Goal: Task Accomplishment & Management: Complete application form

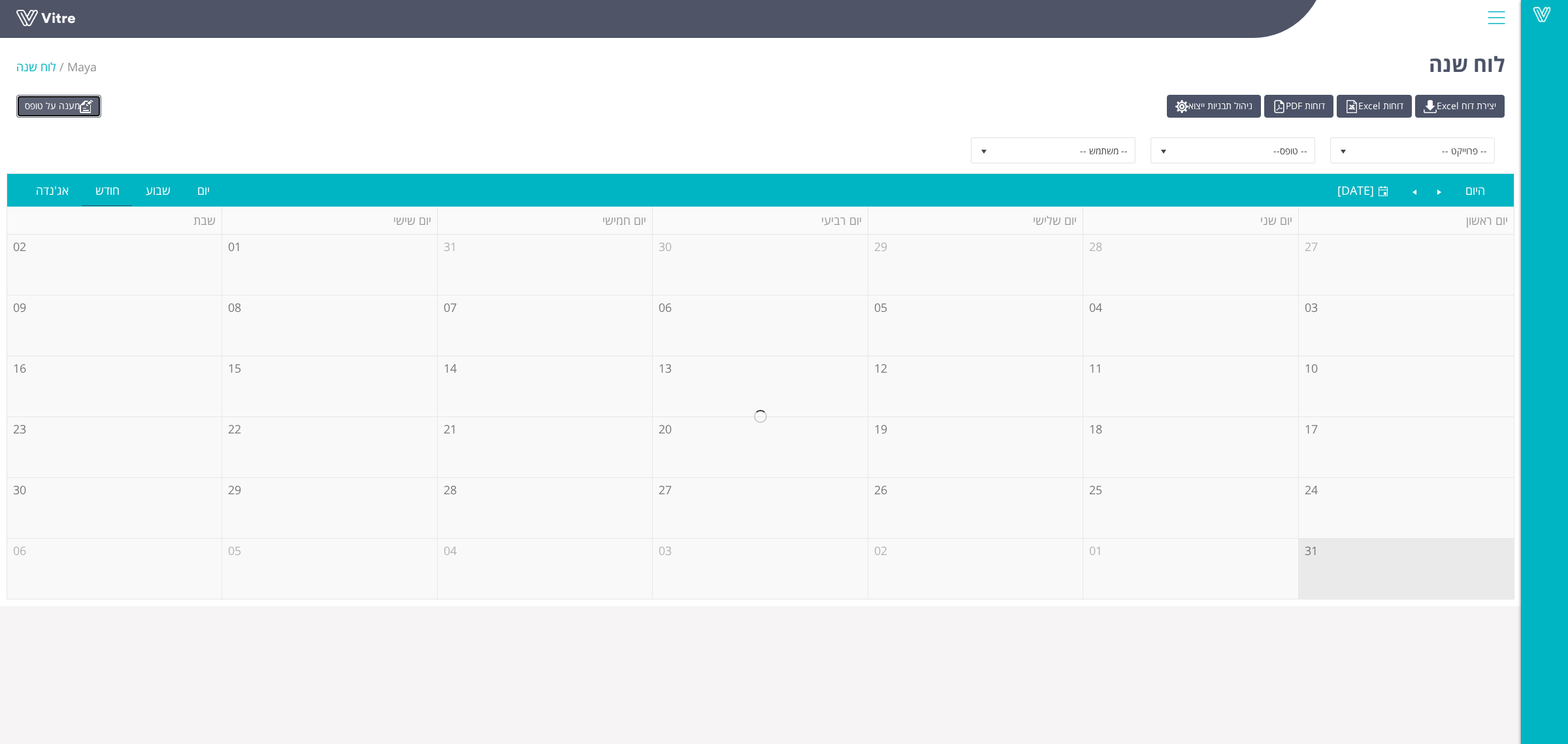
click at [51, 102] on link "מענה על טופס" at bounding box center [59, 106] width 85 height 23
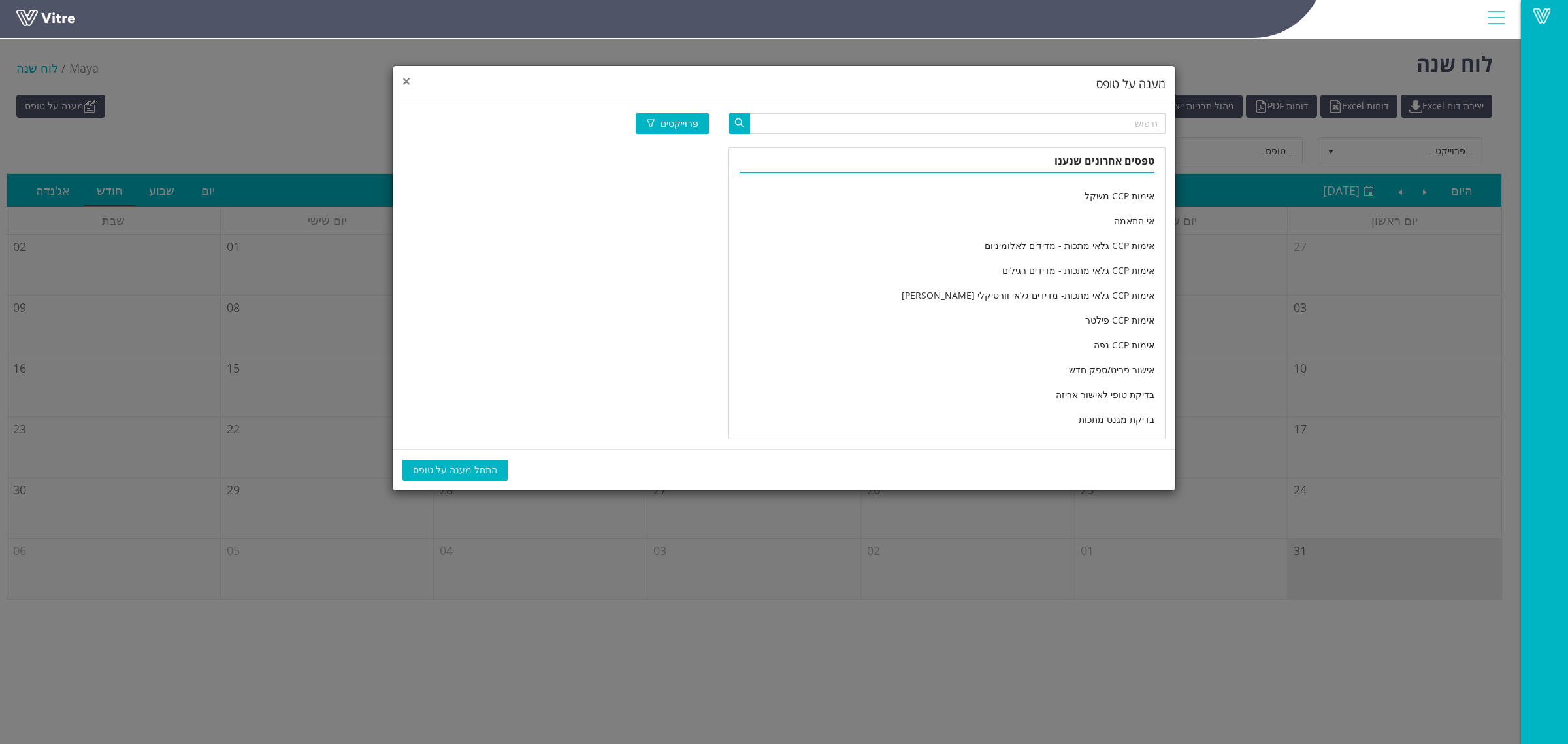
click at [406, 83] on span "×" at bounding box center [406, 81] width 8 height 18
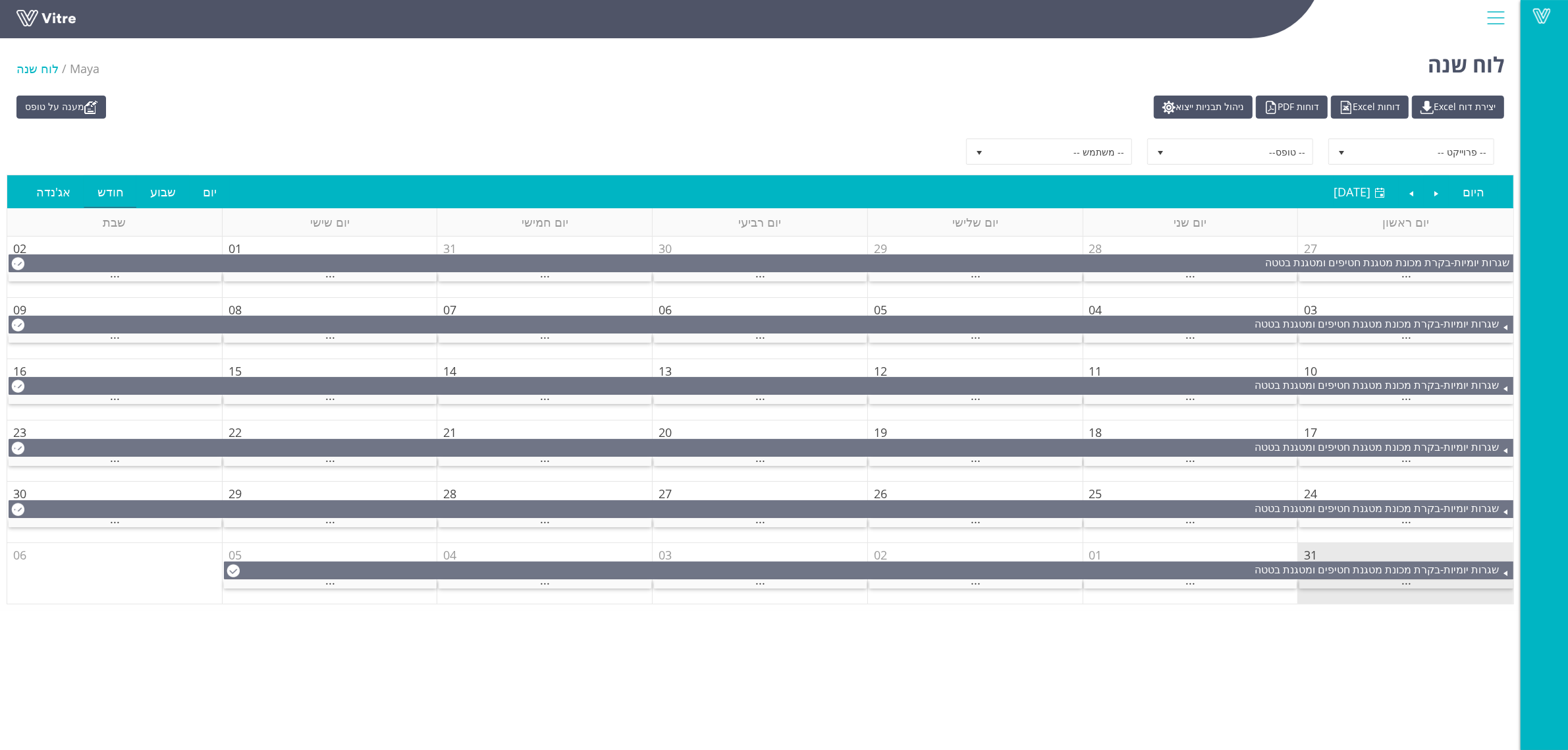
click at [1362, 587] on div "..." at bounding box center [1407, 584] width 214 height 9
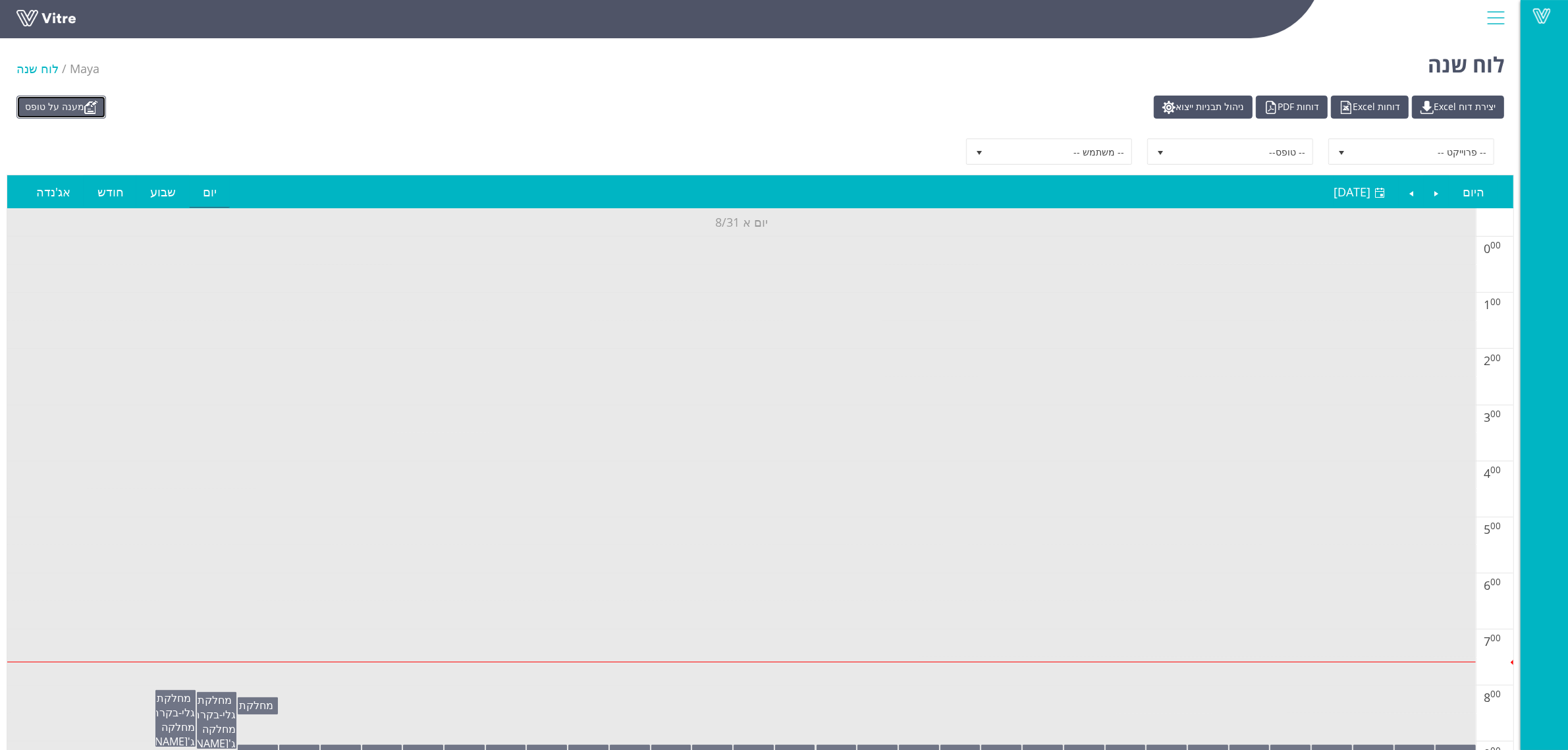
click at [87, 108] on img at bounding box center [91, 108] width 13 height 13
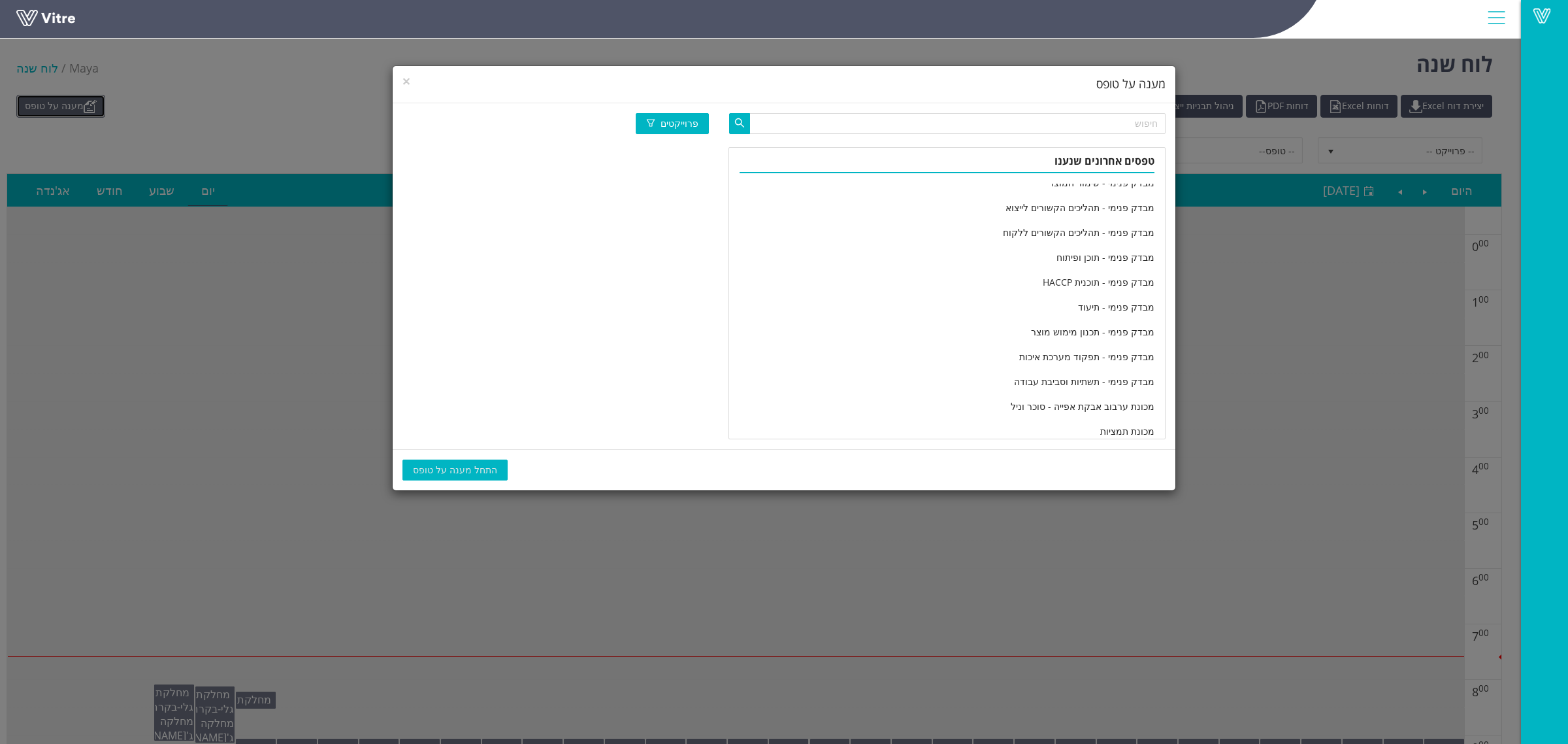
scroll to position [2177, 0]
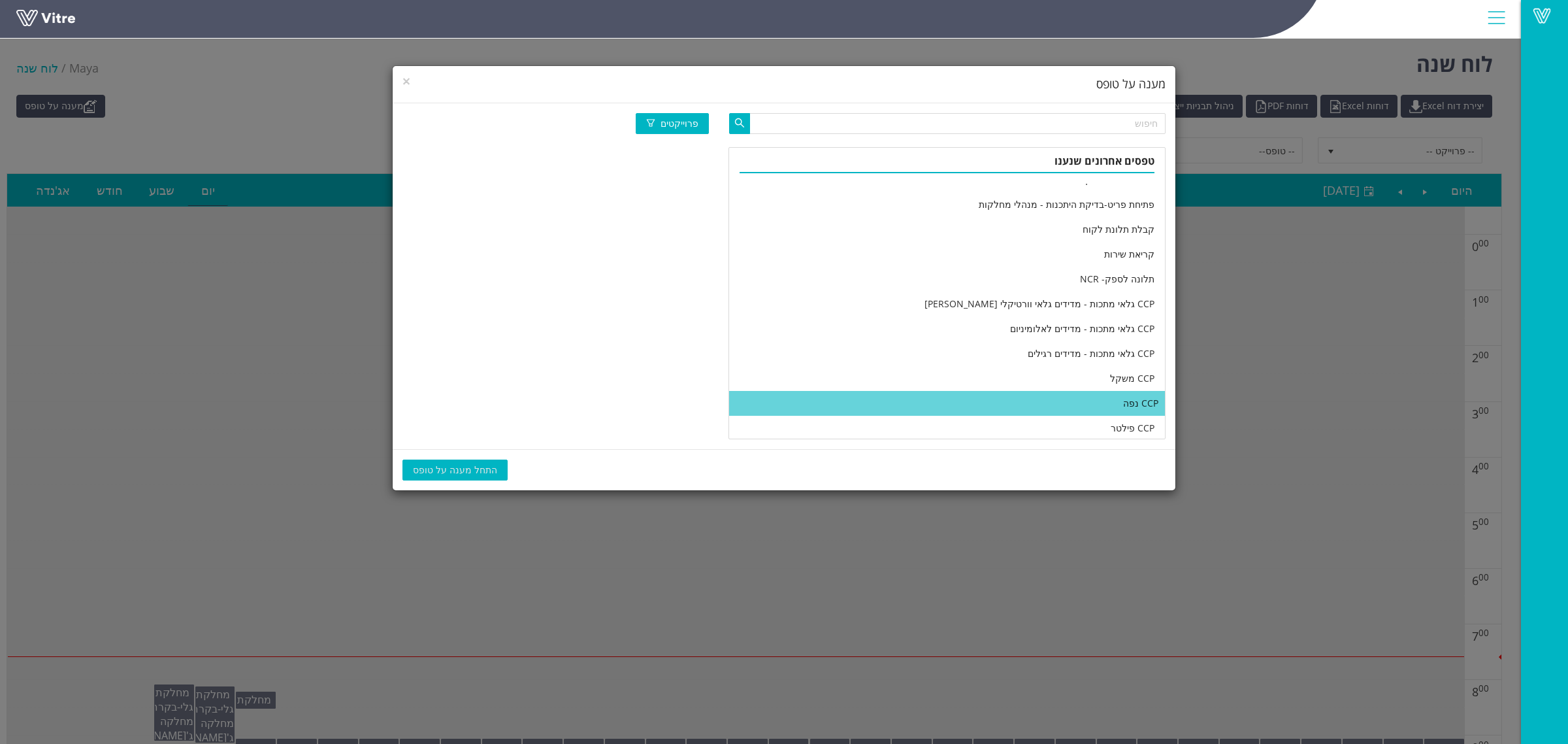
click at [975, 402] on li "CCP נפה" at bounding box center [947, 403] width 436 height 25
click at [435, 472] on span "התחל מענה על טופס" at bounding box center [455, 470] width 84 height 14
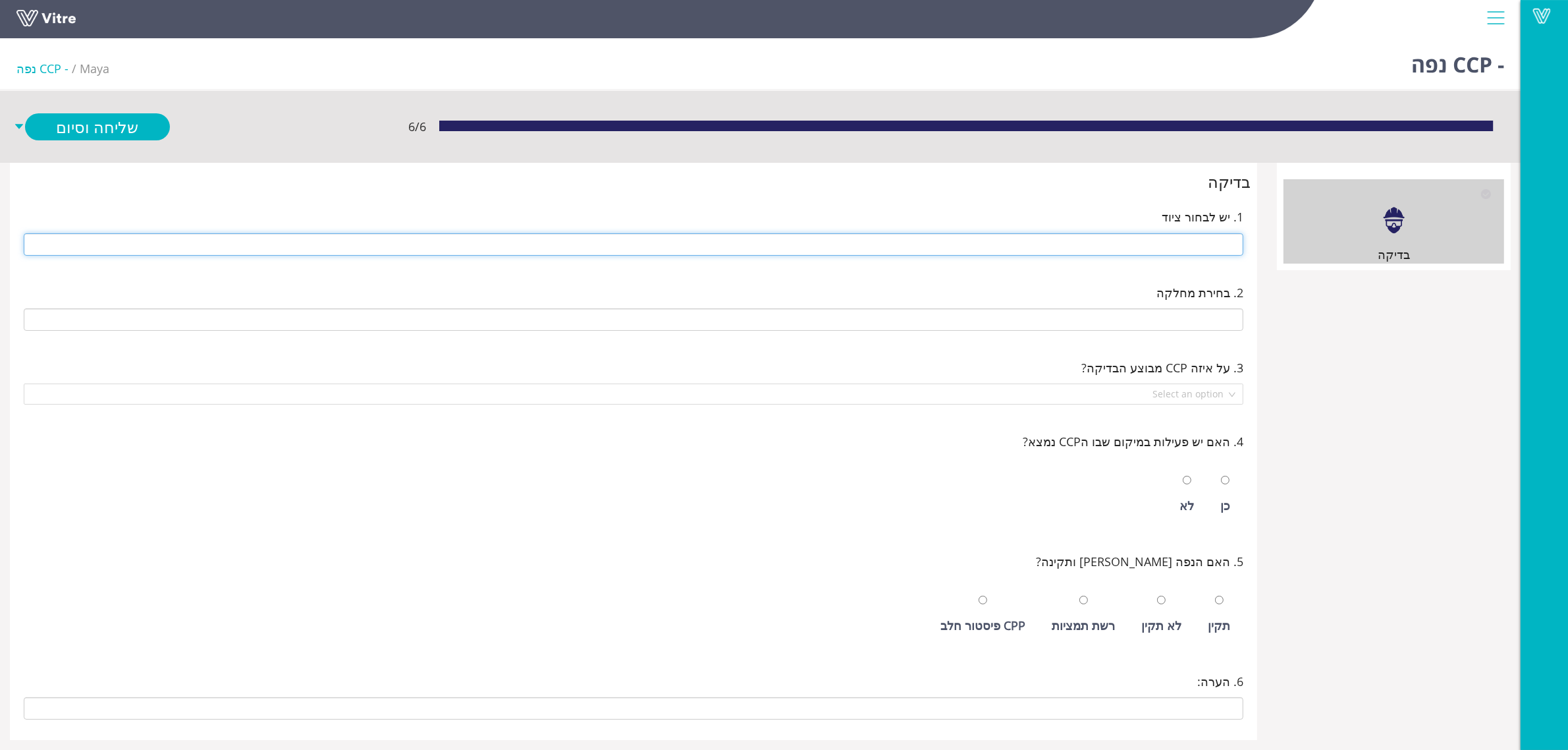
click at [1179, 250] on input "text" at bounding box center [634, 244] width 1220 height 23
type input "216 נפות"
click at [1073, 318] on input "E-01 רמפה ניפוי ראשית\" at bounding box center [634, 320] width 1220 height 23
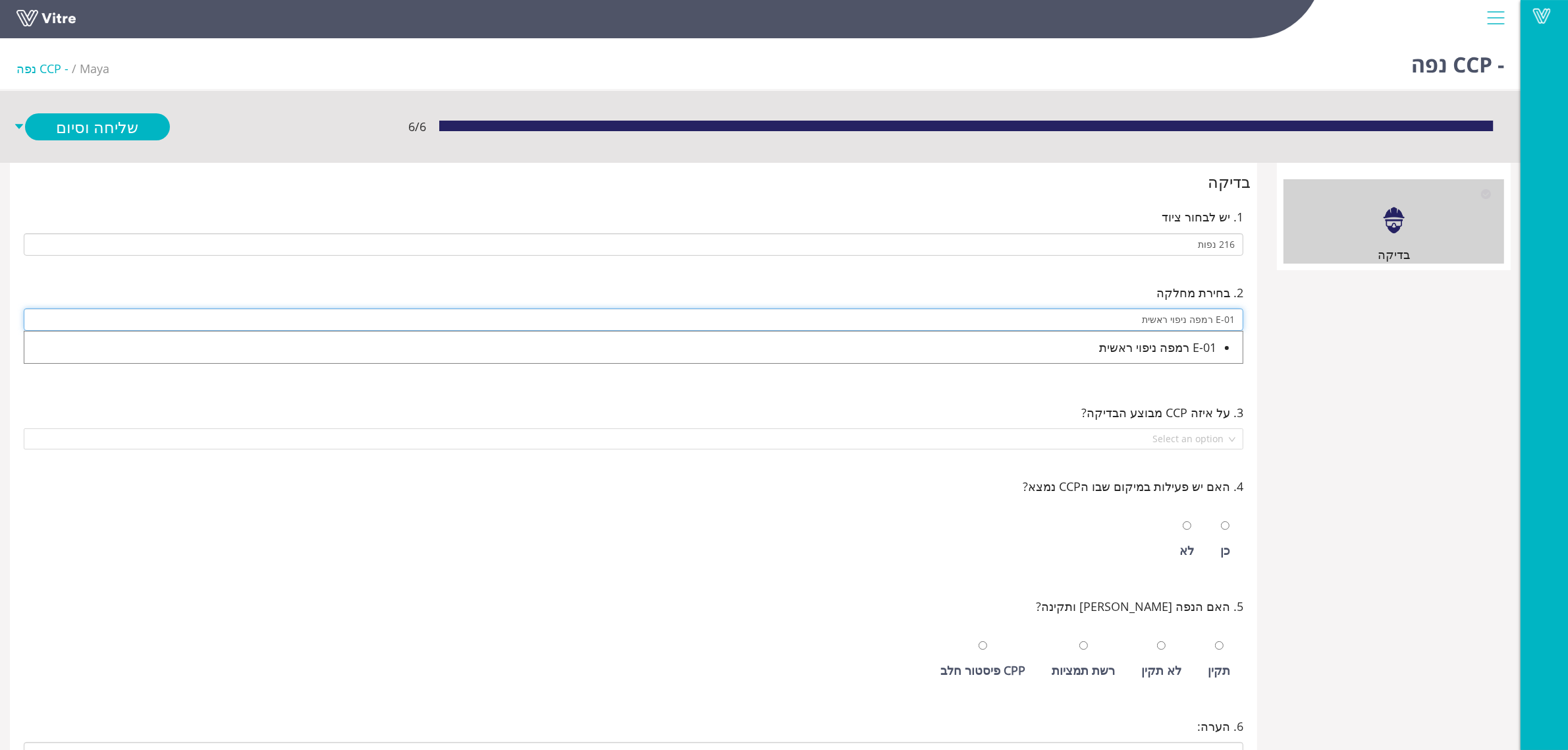
type input "E-01 רמפה ניפוי ראשית"
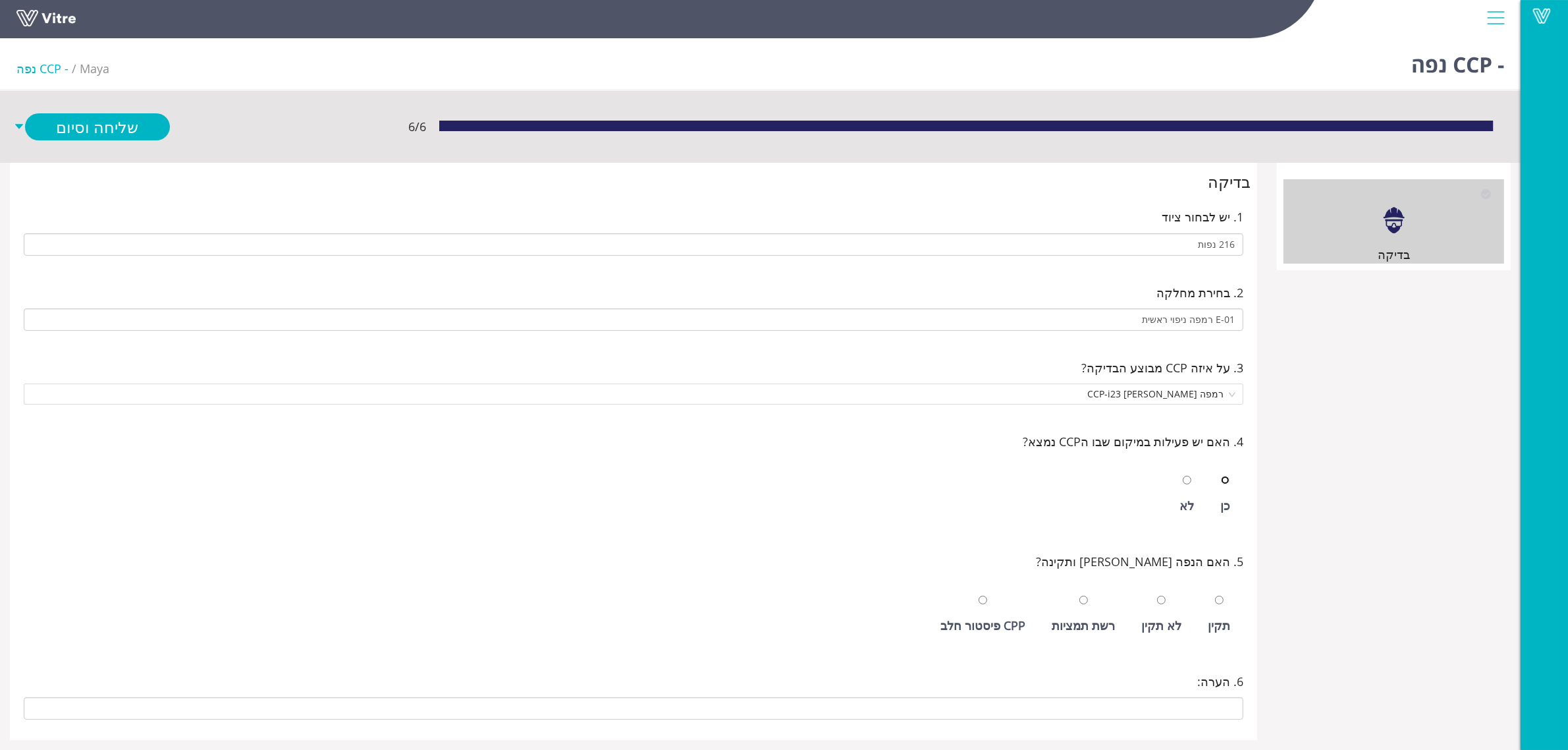
click at [1221, 476] on input "radio" at bounding box center [1225, 480] width 9 height 9
radio input "true"
click at [1215, 596] on input "radio" at bounding box center [1219, 600] width 9 height 9
radio input "true"
click at [100, 155] on link "שלח ופתח חדש" at bounding box center [98, 155] width 145 height 27
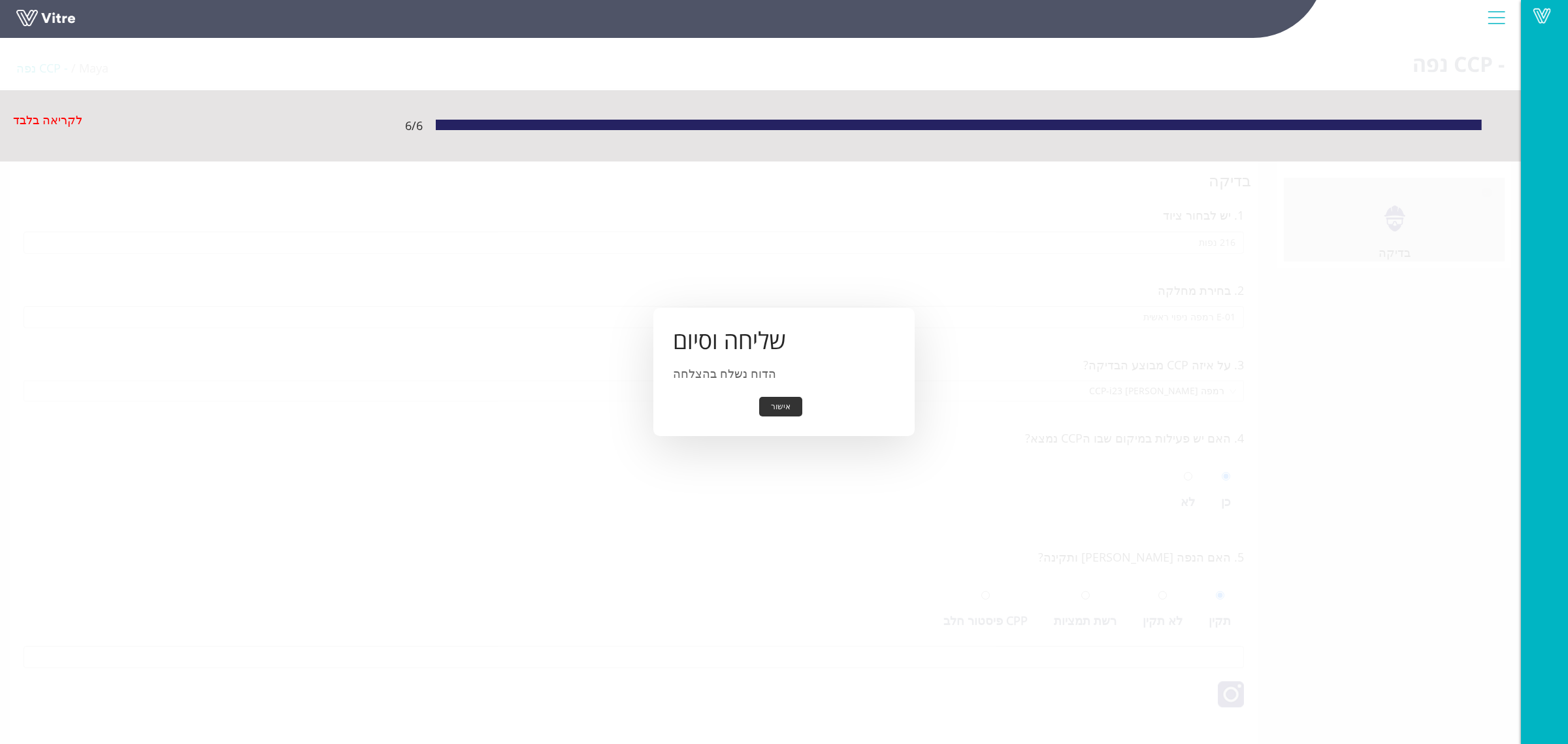
click at [770, 410] on button "אישור" at bounding box center [780, 407] width 43 height 20
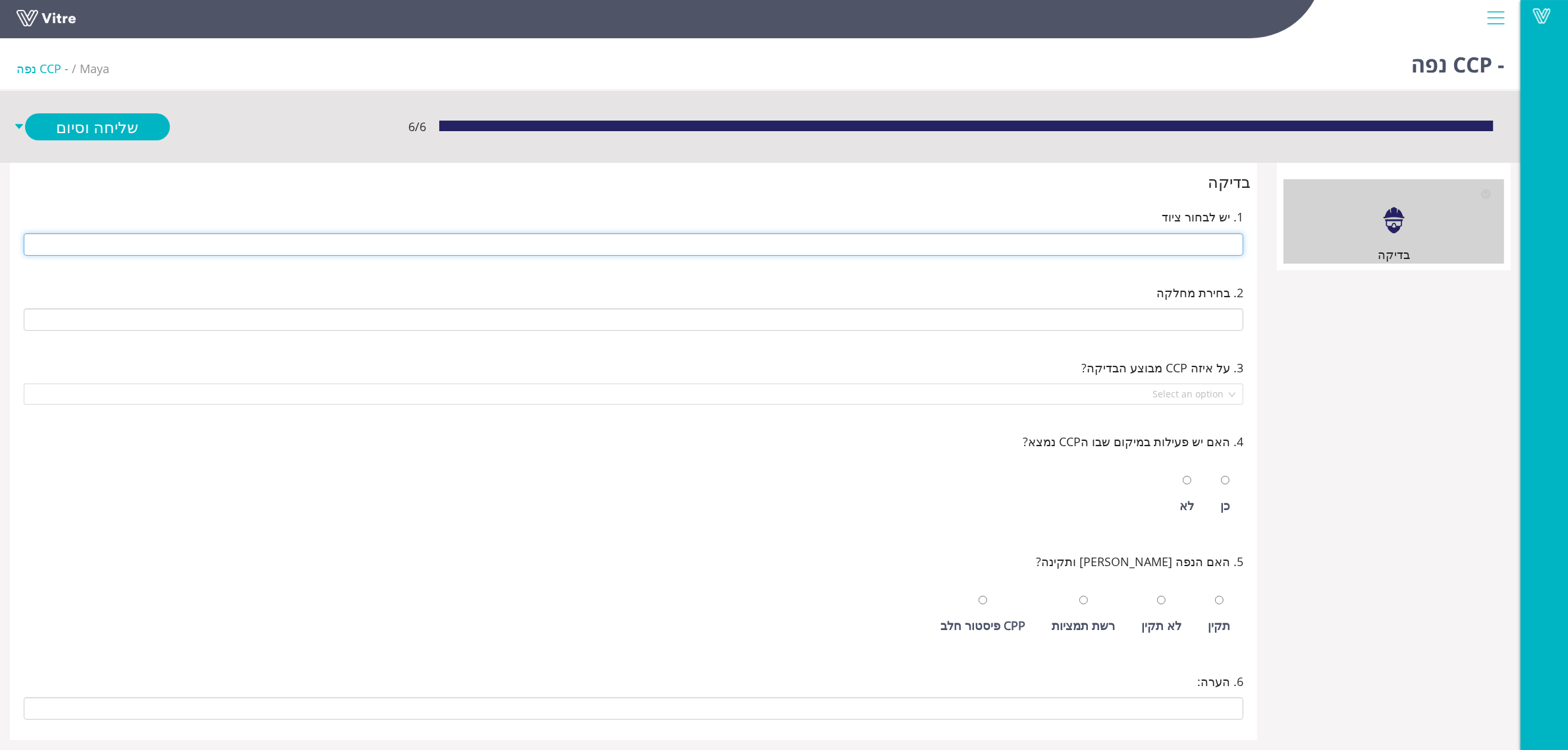
click at [1219, 247] on input "text" at bounding box center [634, 244] width 1220 height 23
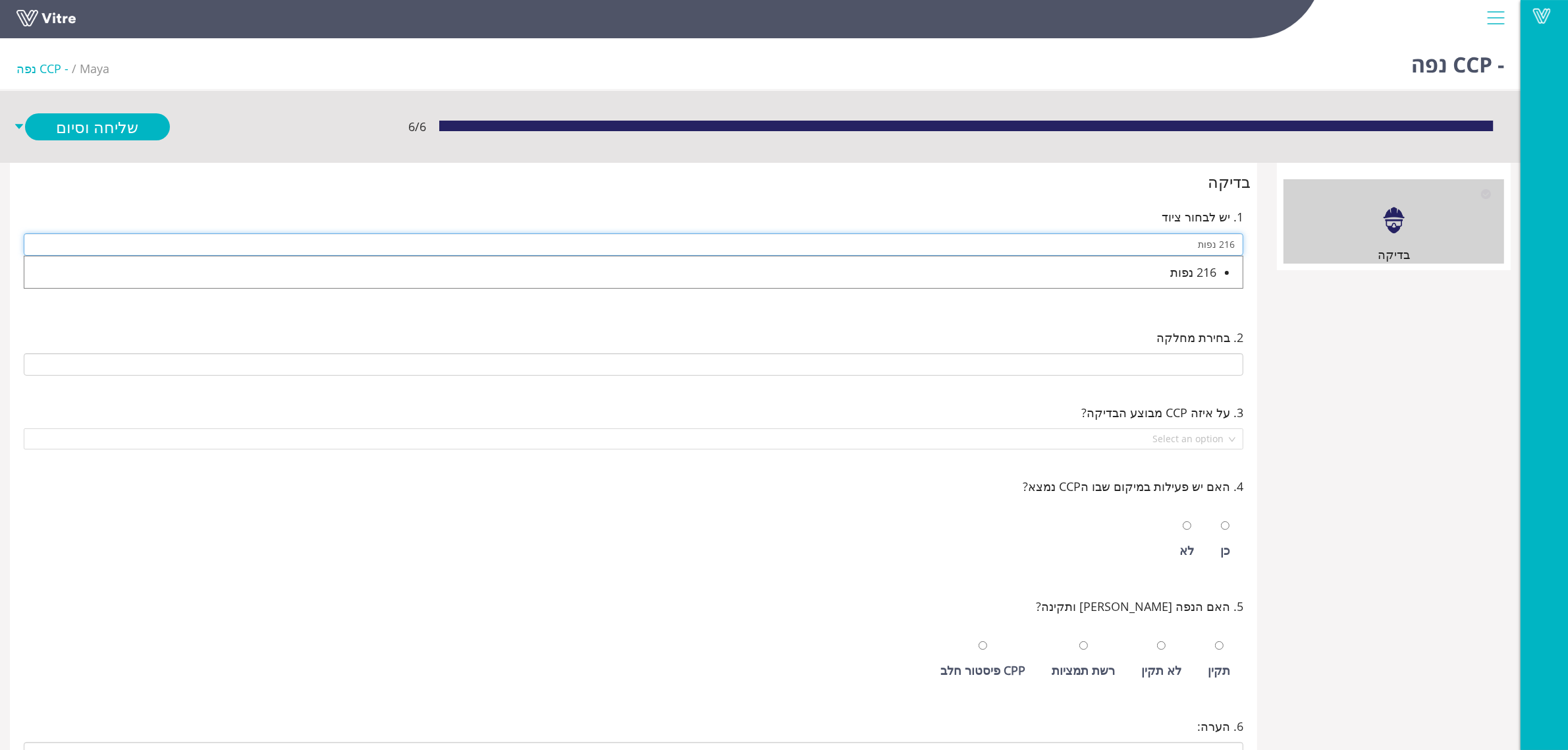
type input "216 נפות"
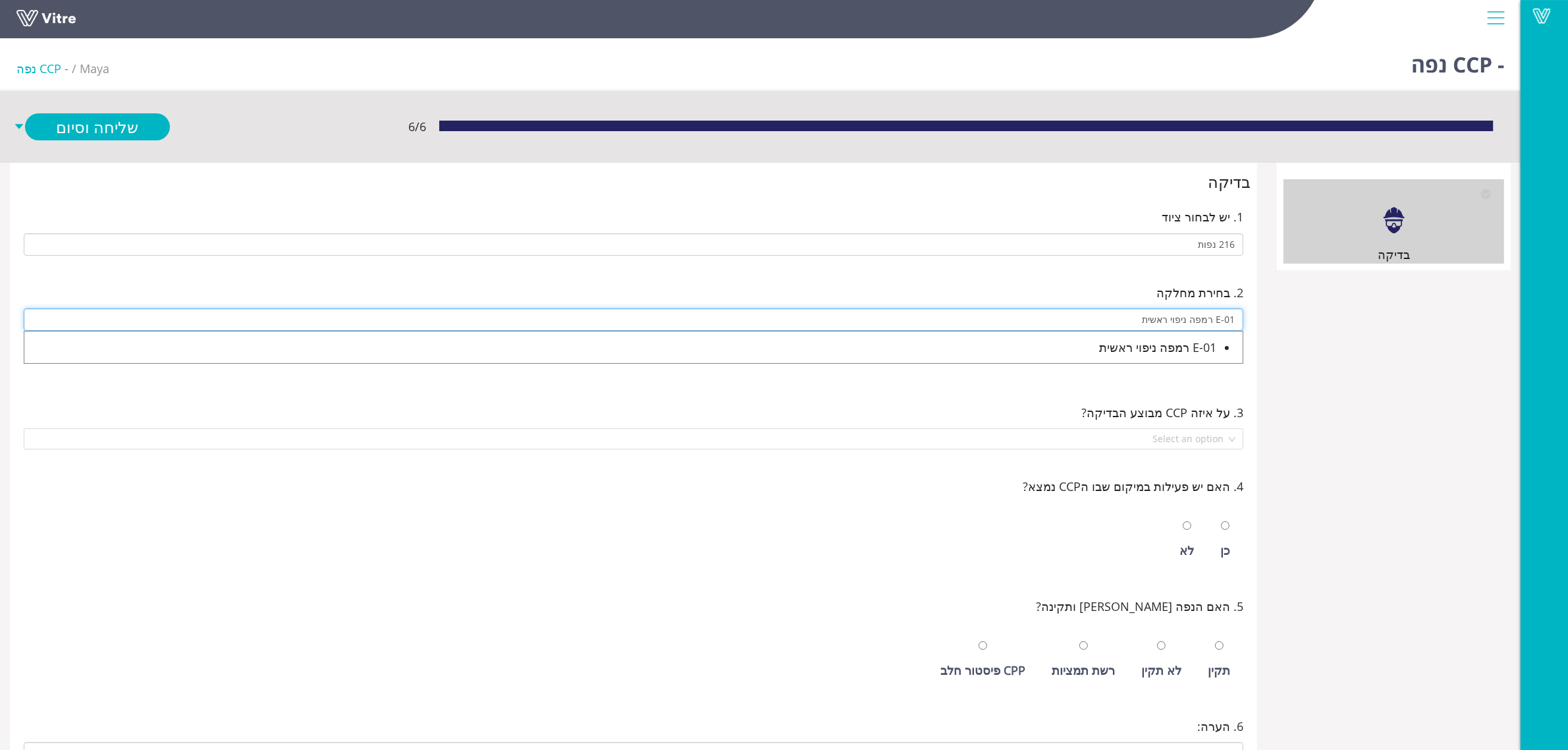
type input "E-01 רמפה ניפוי ראשית"
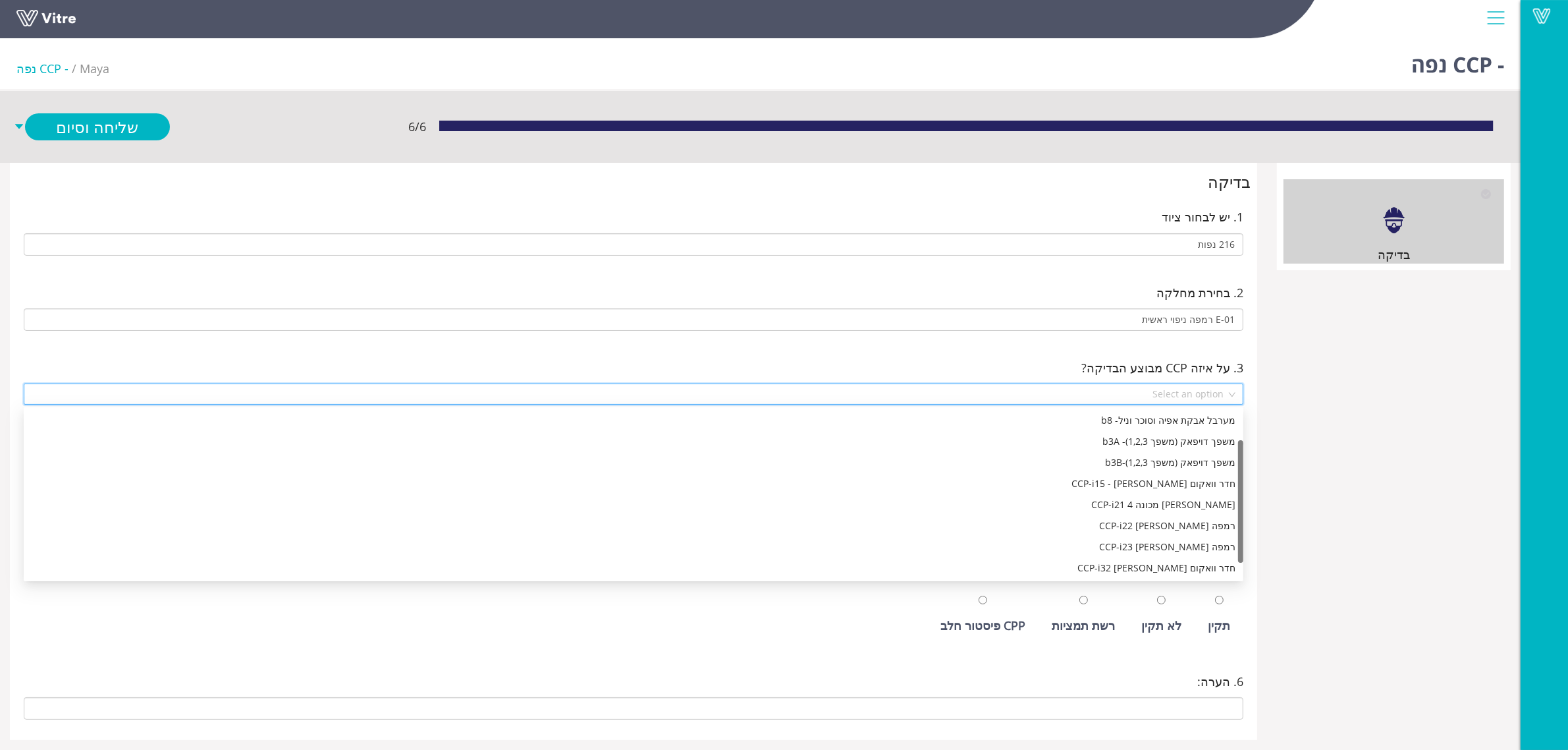
scroll to position [41, 0]
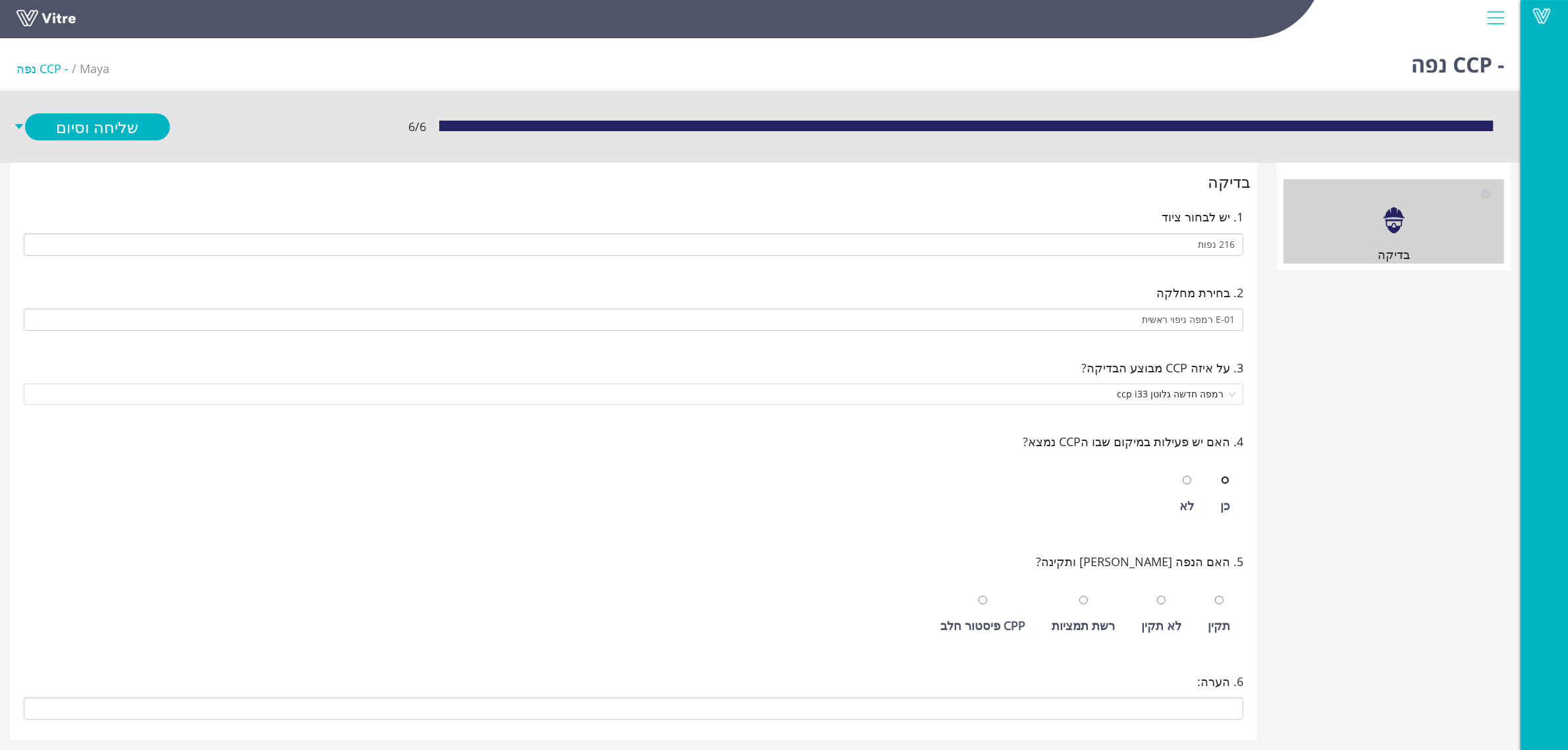
click at [1221, 476] on input "radio" at bounding box center [1225, 480] width 9 height 9
radio input "true"
click at [1215, 596] on input "radio" at bounding box center [1219, 600] width 9 height 9
radio input "true"
click at [129, 151] on link "שלח ופתח חדש" at bounding box center [98, 155] width 145 height 27
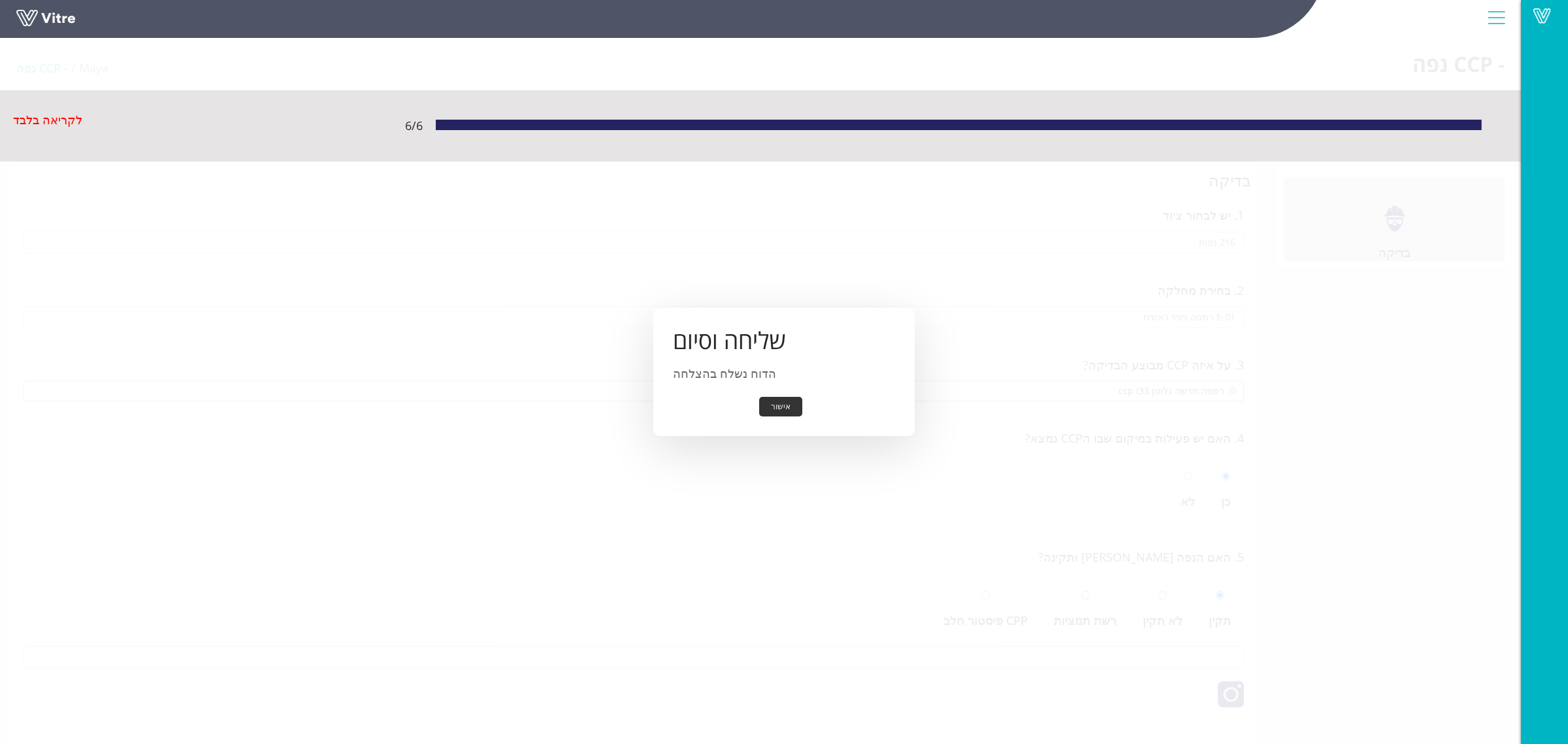
click at [785, 397] on button "אישור" at bounding box center [780, 407] width 43 height 20
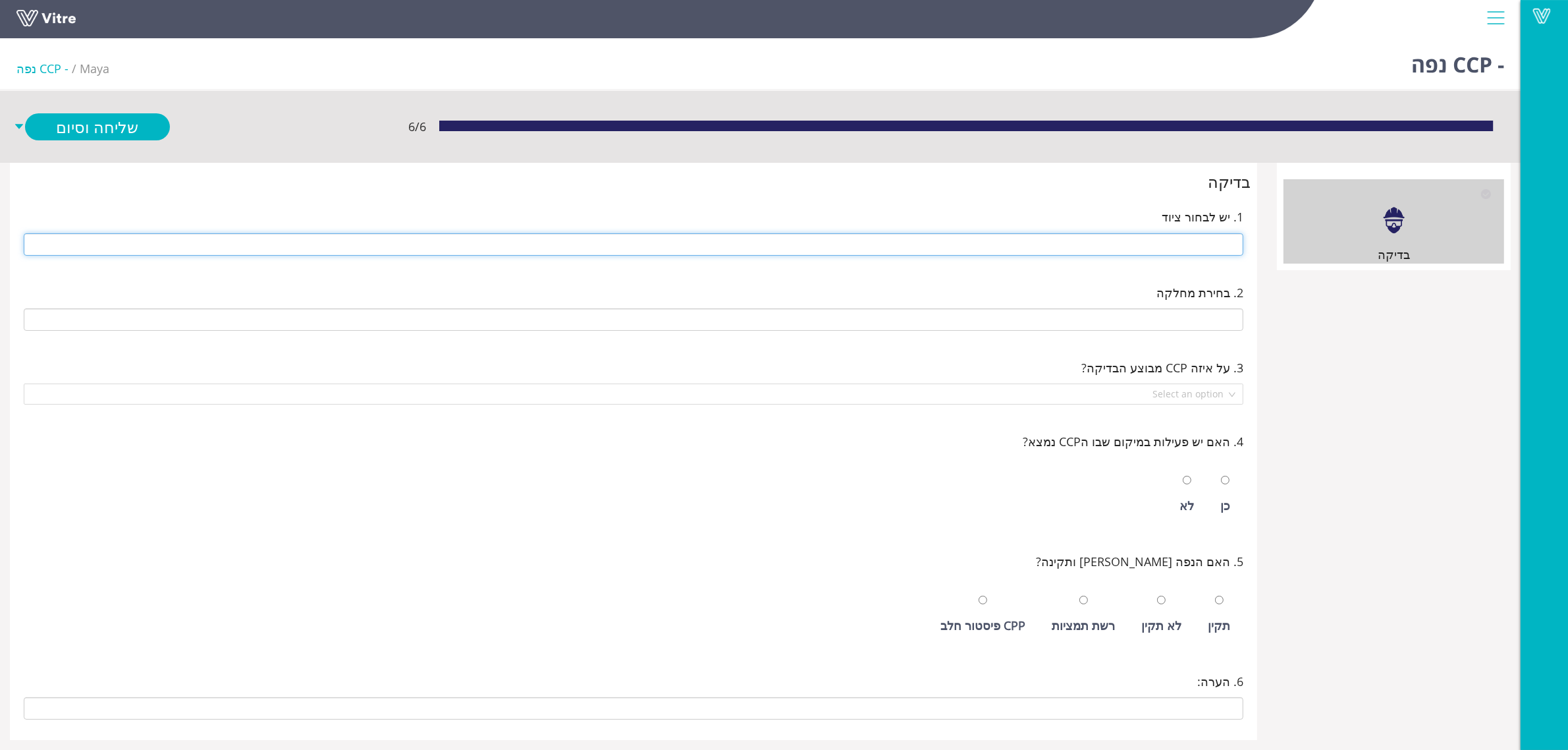
click at [1011, 248] on input "text" at bounding box center [634, 244] width 1220 height 23
type input "216 נפות"
type input "E-07 חדר אריזת סלקטד"
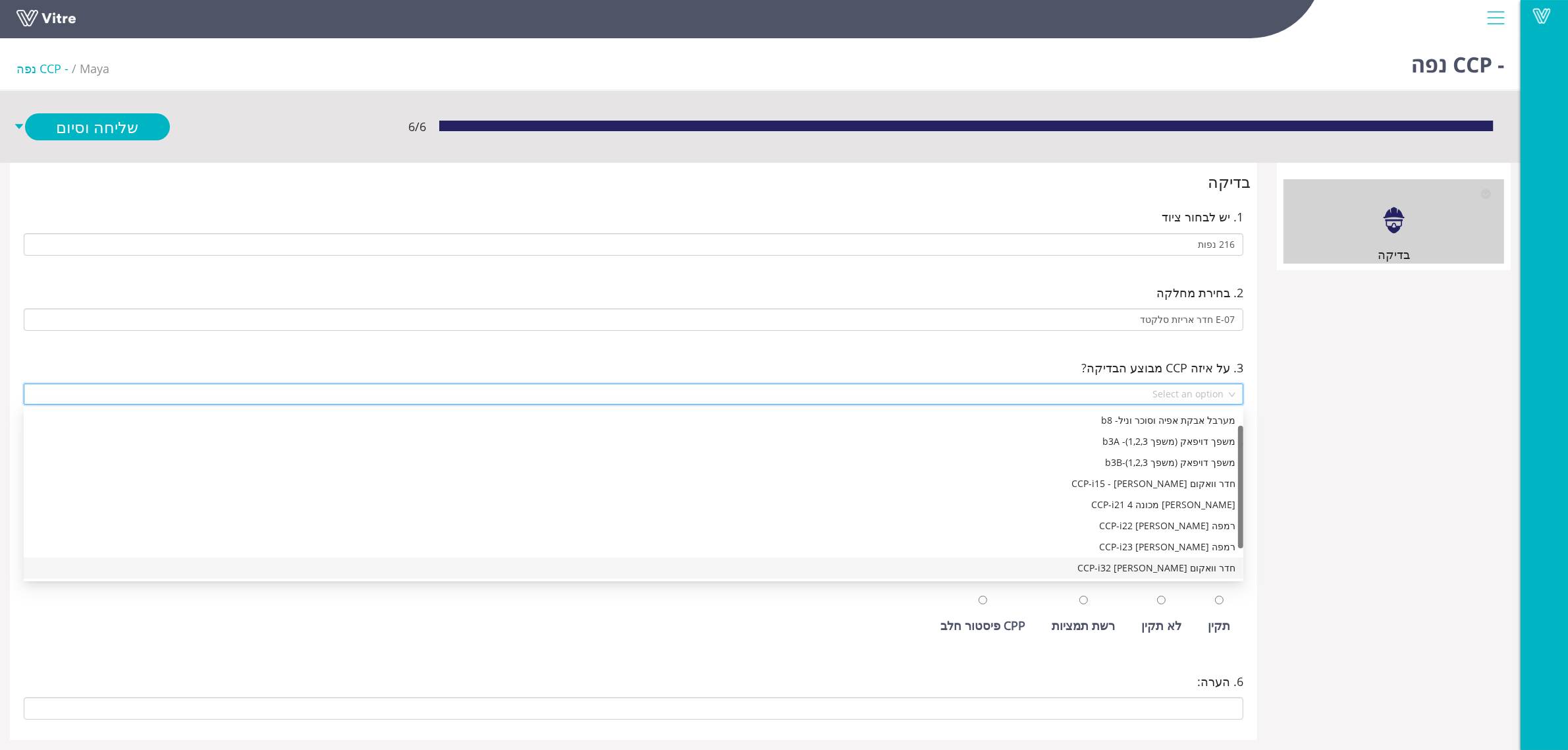
scroll to position [41, 0]
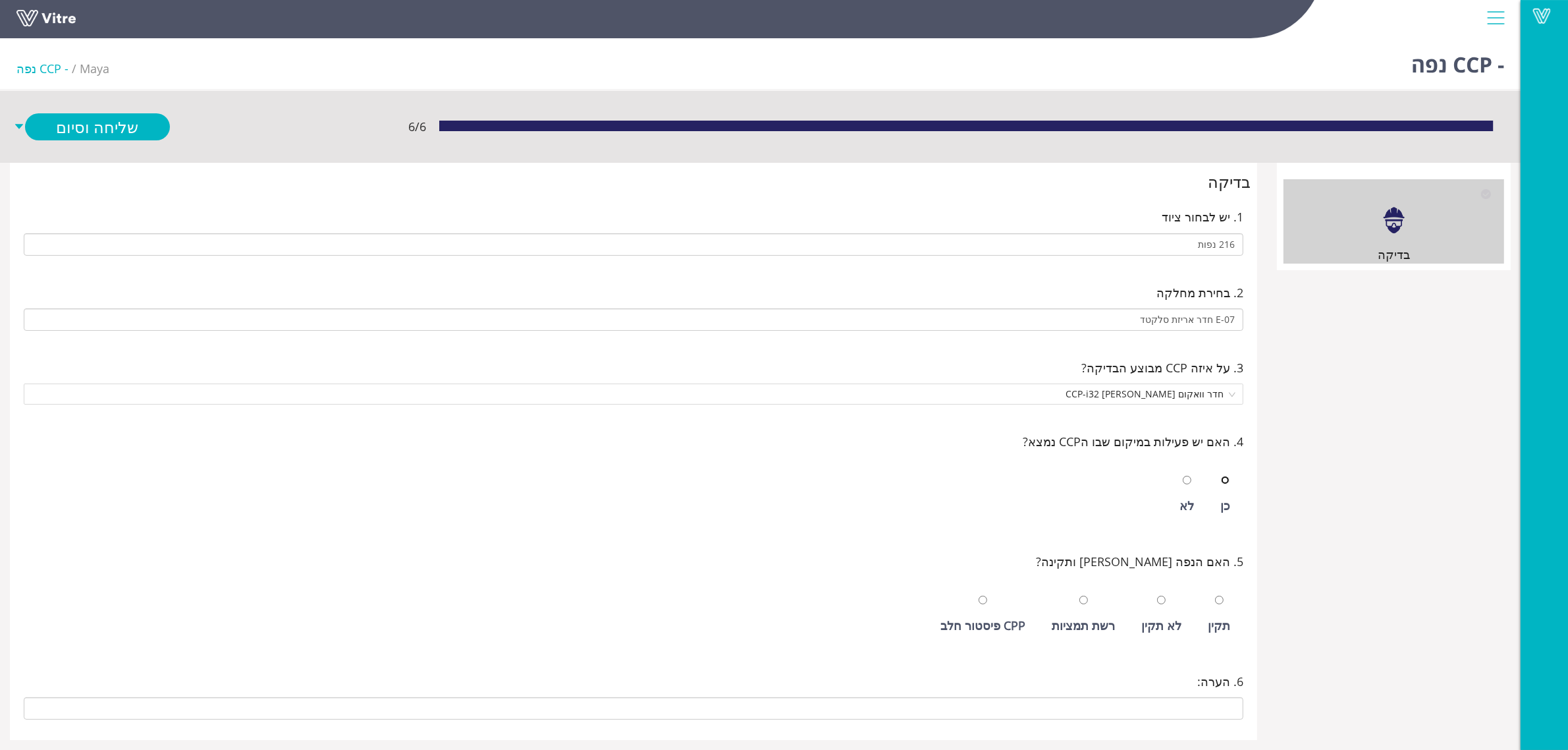
click at [1221, 476] on input "radio" at bounding box center [1225, 480] width 9 height 9
radio input "true"
click at [1158, 596] on input "radio" at bounding box center [1162, 600] width 9 height 9
radio input "true"
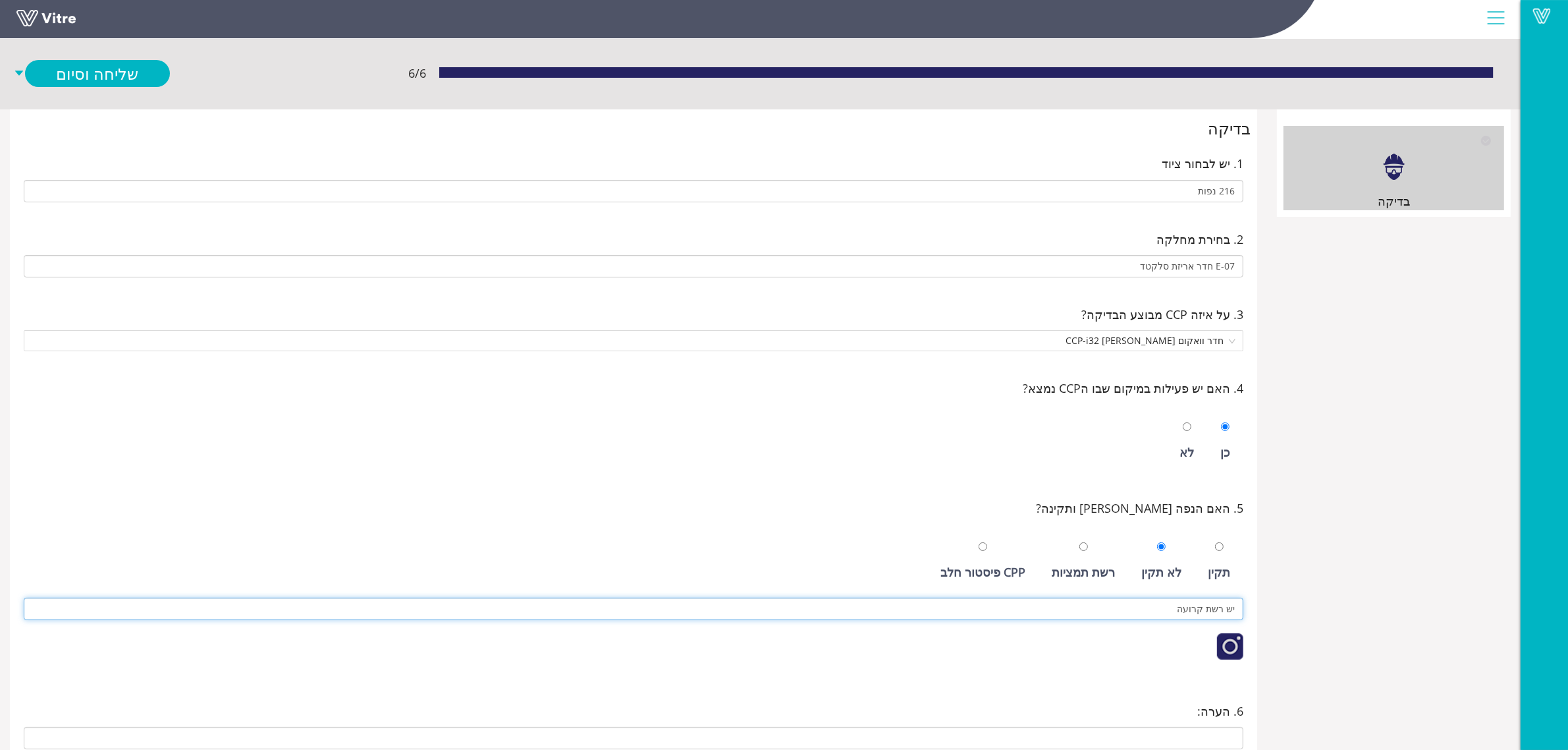
scroll to position [109, 0]
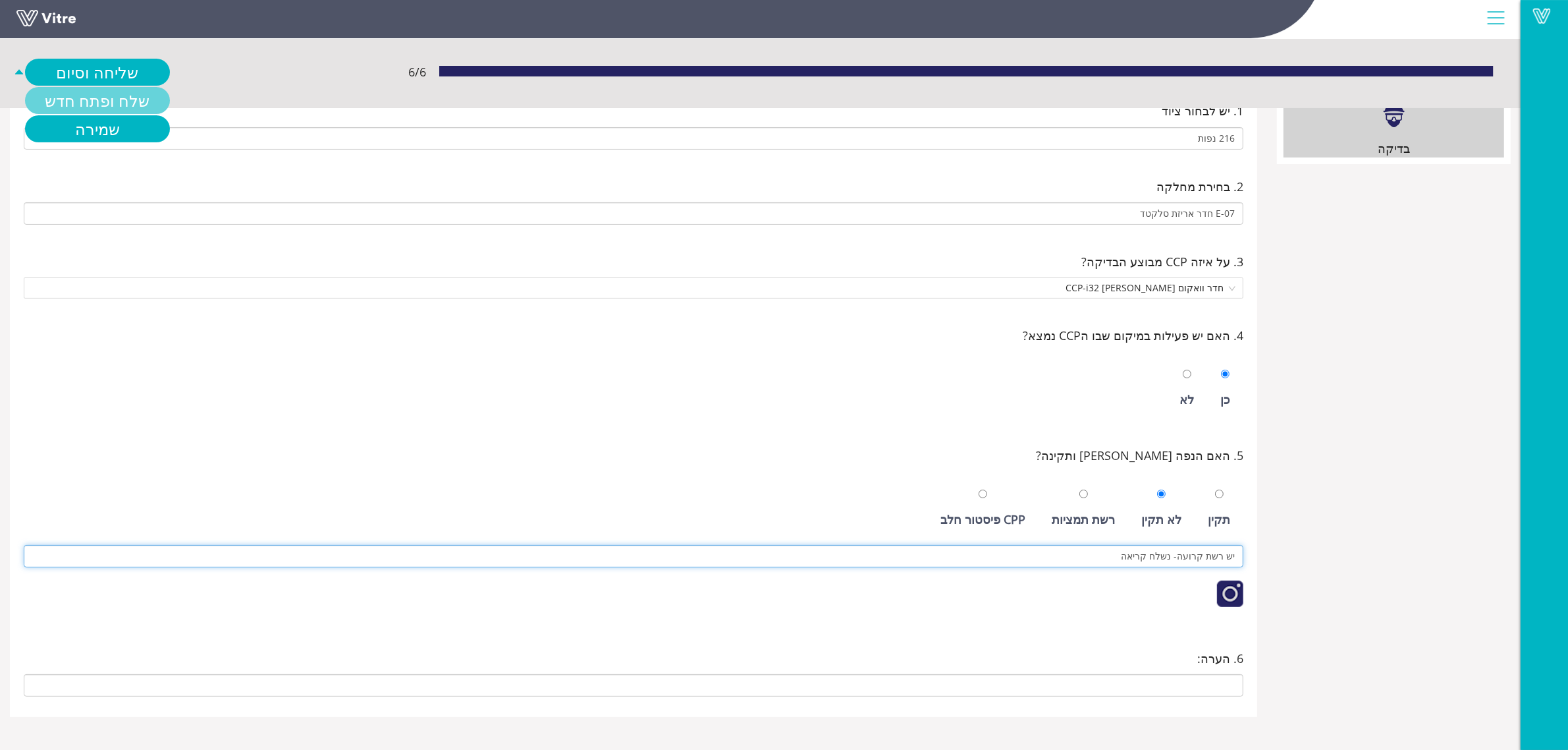
type input "יש רשת קרועה- נשלח קריאה"
click at [106, 101] on link "שלח ופתח חדש" at bounding box center [98, 100] width 145 height 27
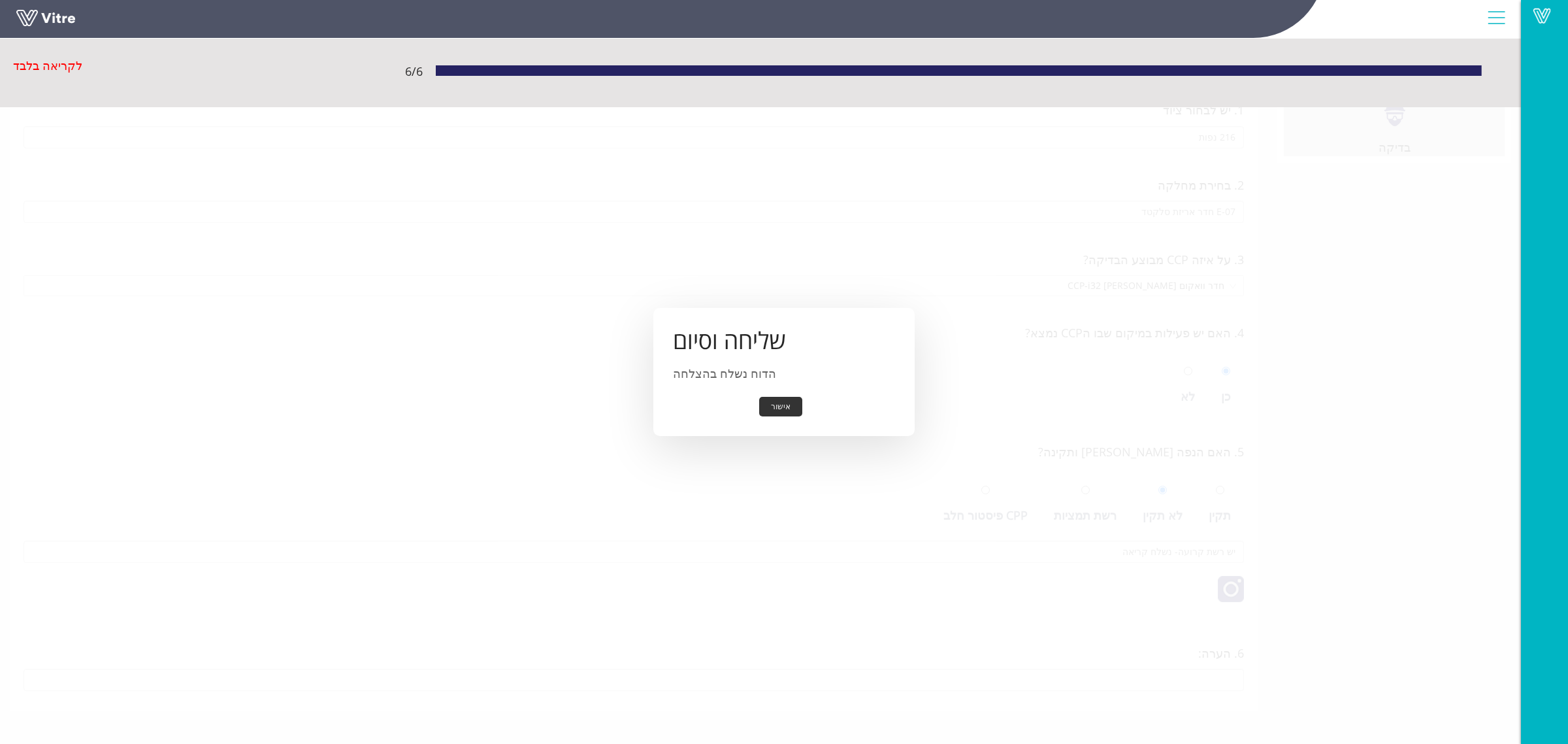
click at [793, 409] on button "אישור" at bounding box center [780, 407] width 43 height 20
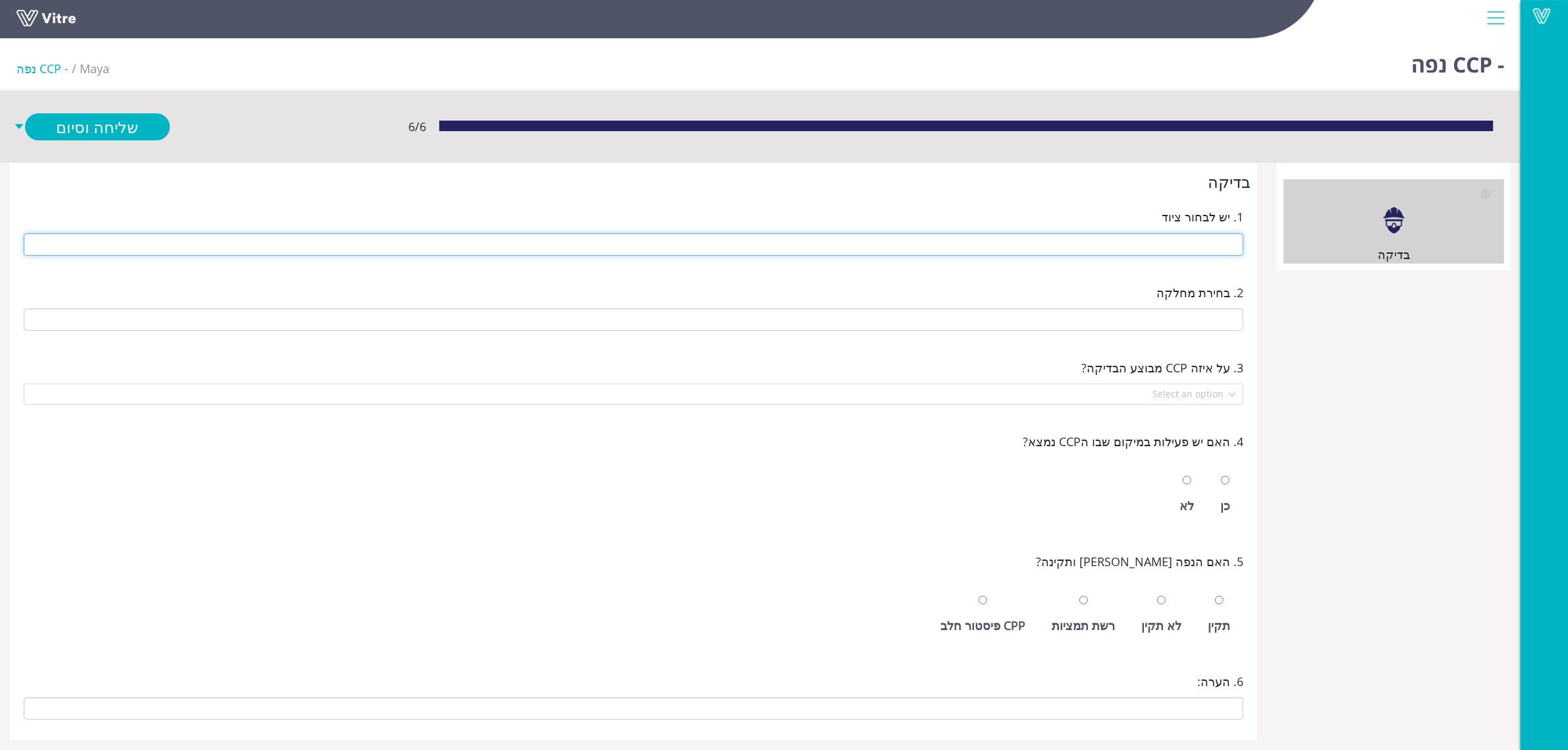
click at [1116, 244] on input "text" at bounding box center [634, 244] width 1220 height 23
type input "216 נפות"
type input "E-07 חדר אריזת סלקטד"
click at [1215, 596] on input "radio" at bounding box center [1219, 600] width 9 height 9
radio input "true"
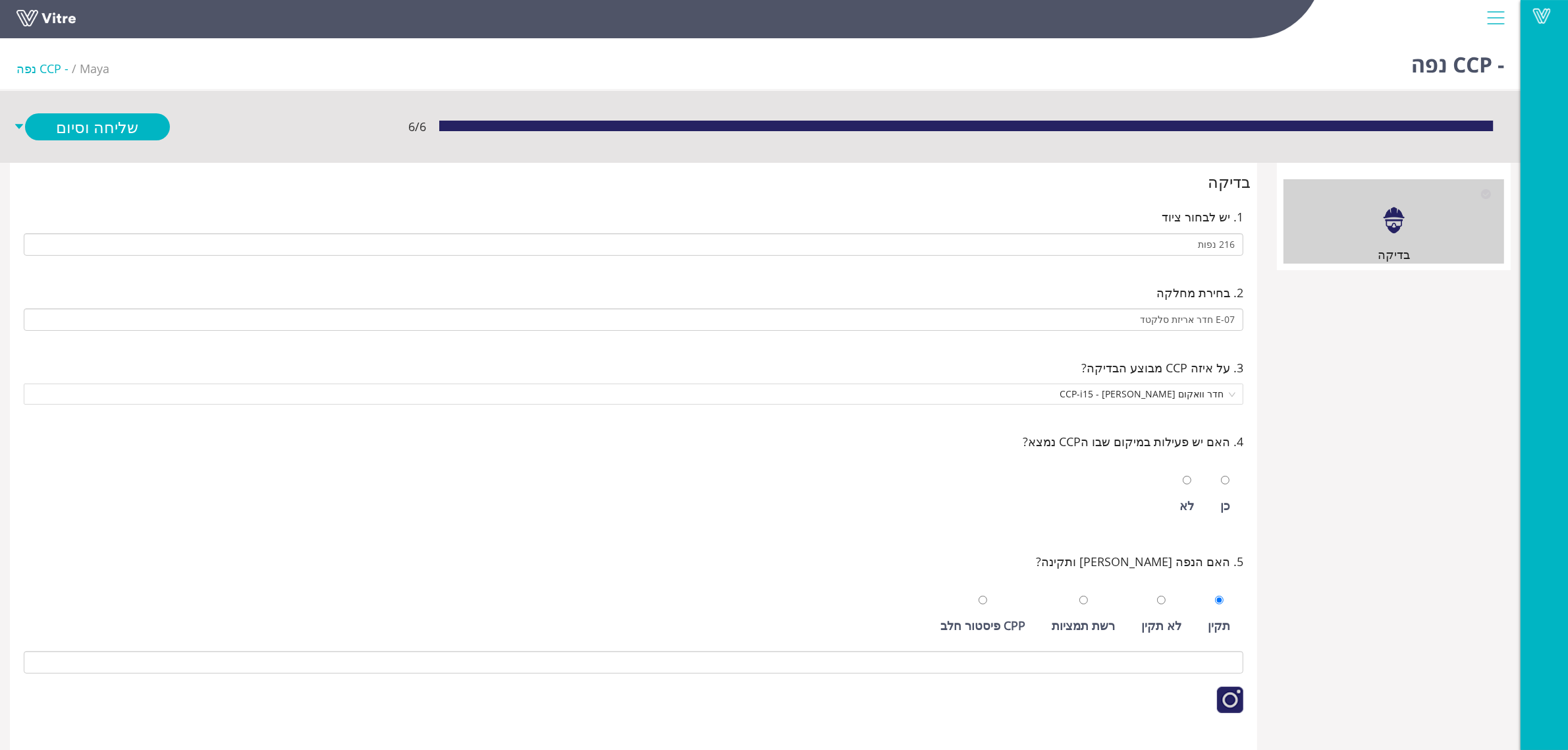
click at [1223, 488] on div at bounding box center [1225, 480] width 9 height 19
radio input "true"
click at [117, 155] on link "שלח ופתח חדש" at bounding box center [98, 155] width 145 height 27
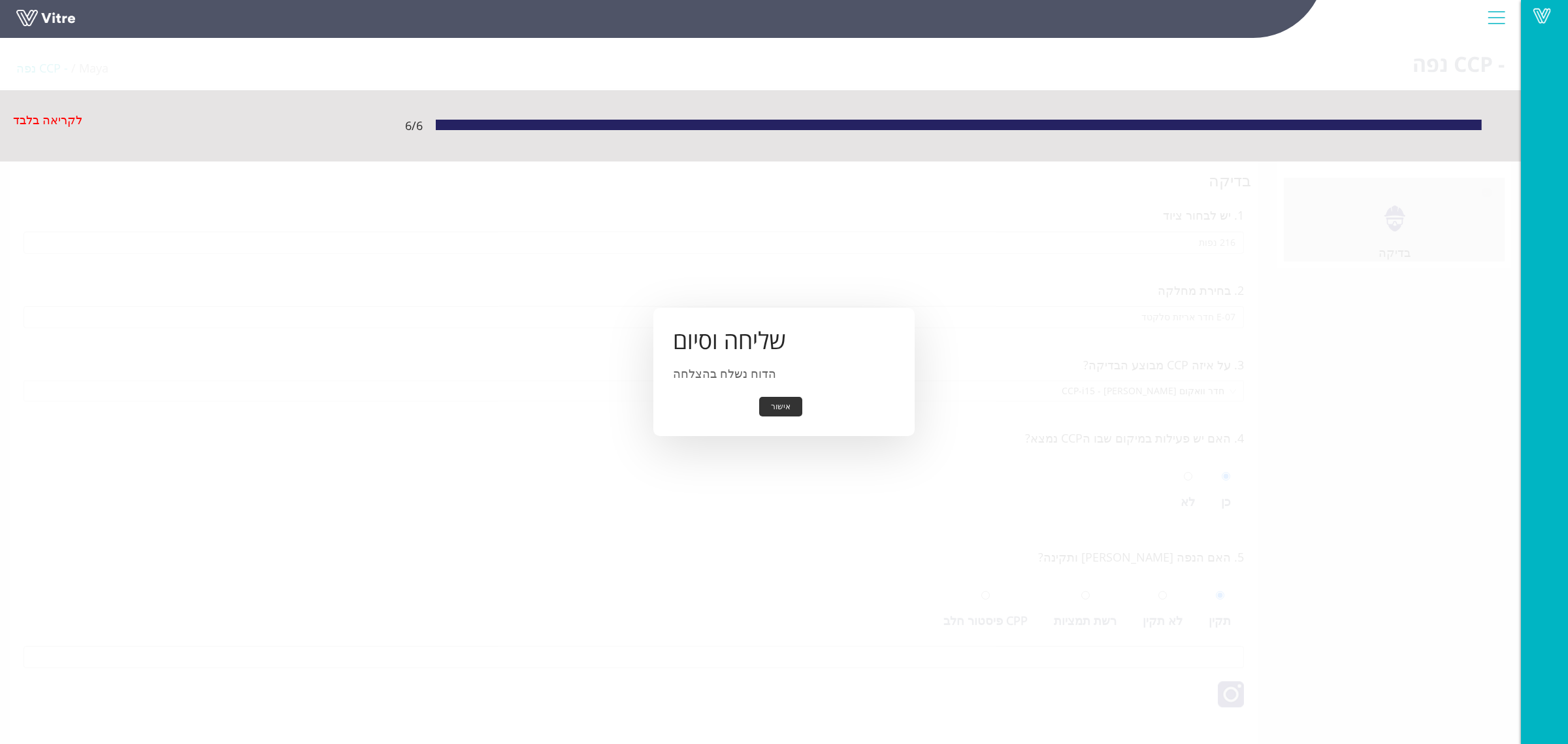
click at [783, 409] on button "אישור" at bounding box center [780, 407] width 43 height 20
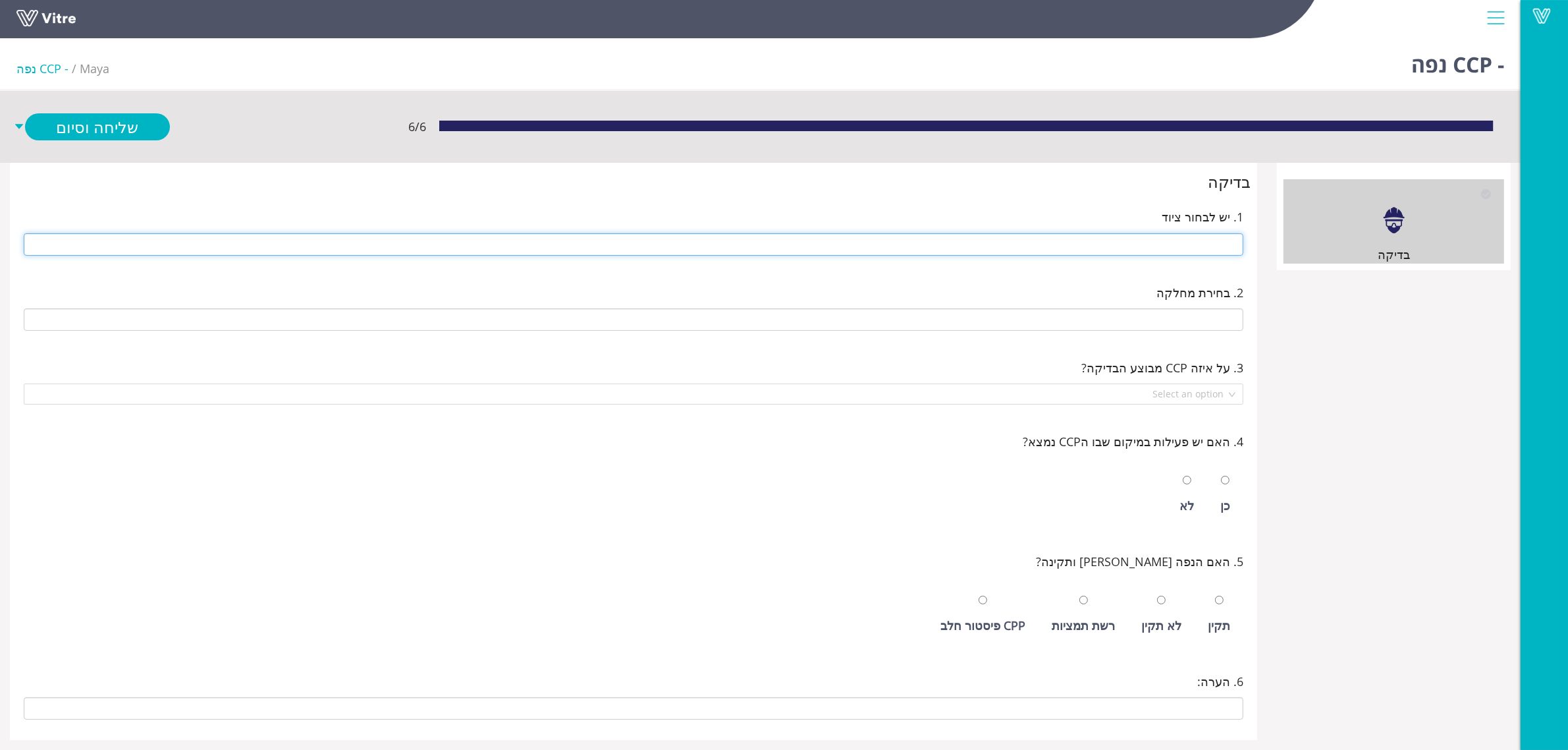
click at [1065, 244] on input "text" at bounding box center [634, 244] width 1220 height 23
type input "216 נפות"
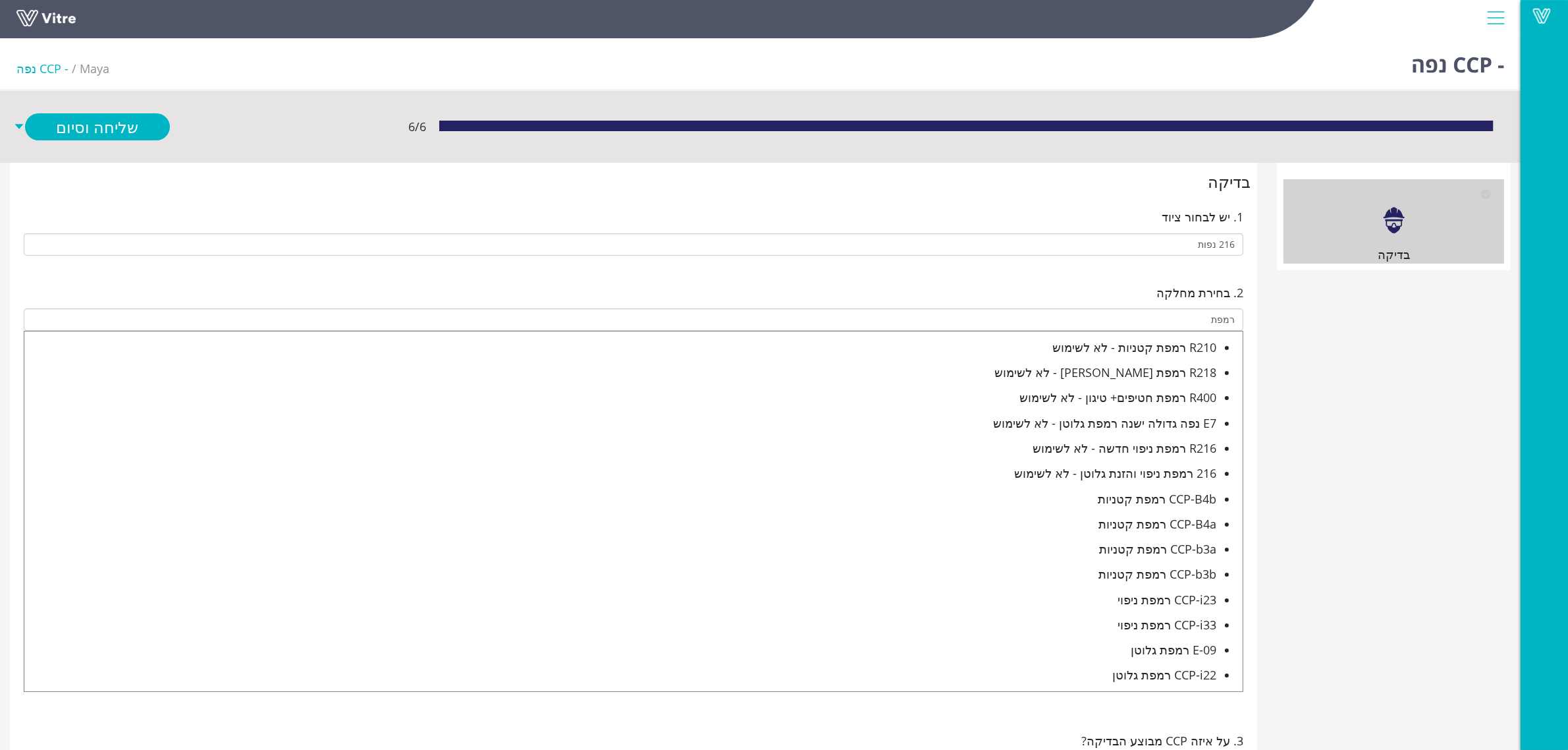
click at [1138, 672] on div "CCP-i22 רמפת גלוטן" at bounding box center [620, 675] width 1192 height 19
type input "CCP-i22 רמפת גלוטן"
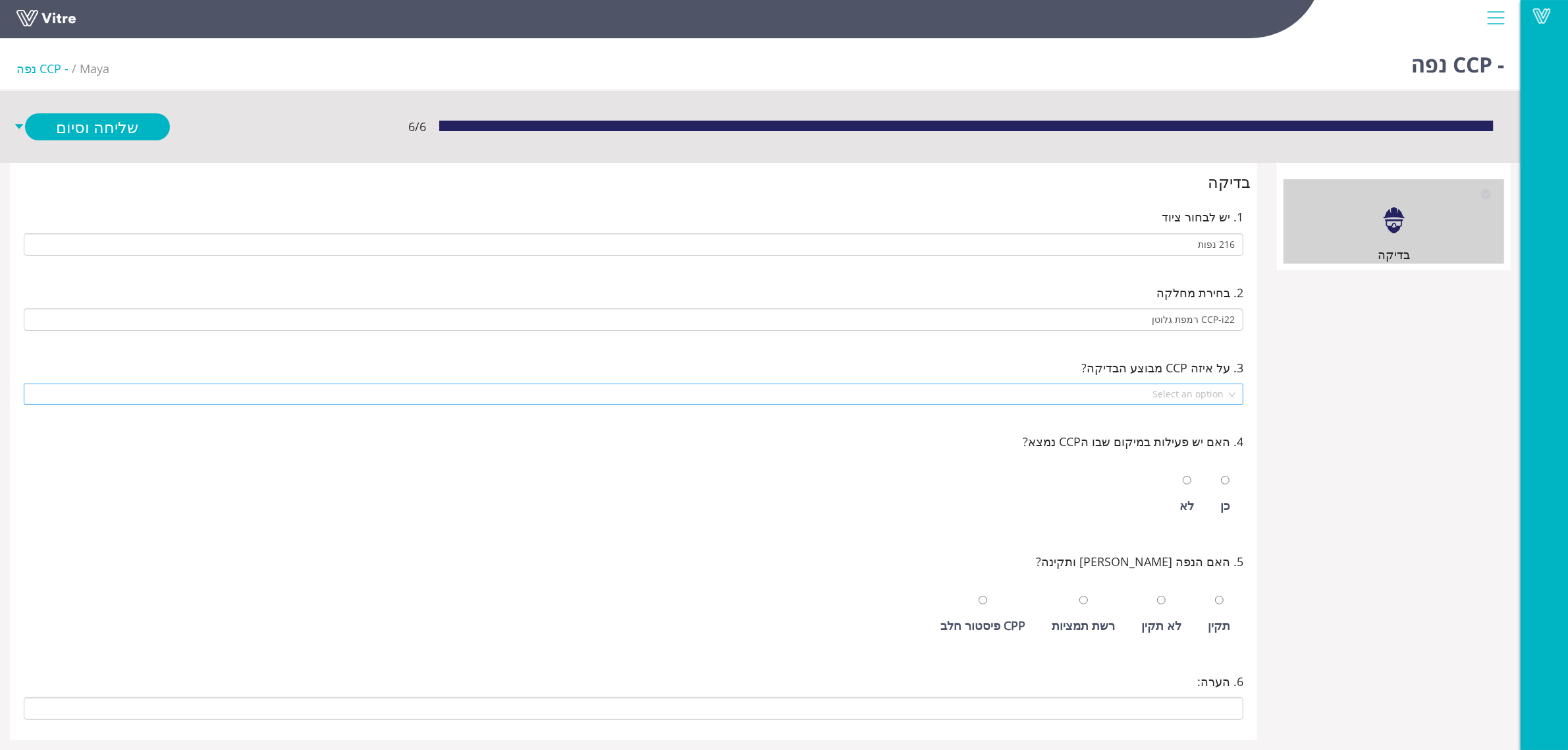
click at [1166, 397] on input "search" at bounding box center [629, 394] width 1195 height 20
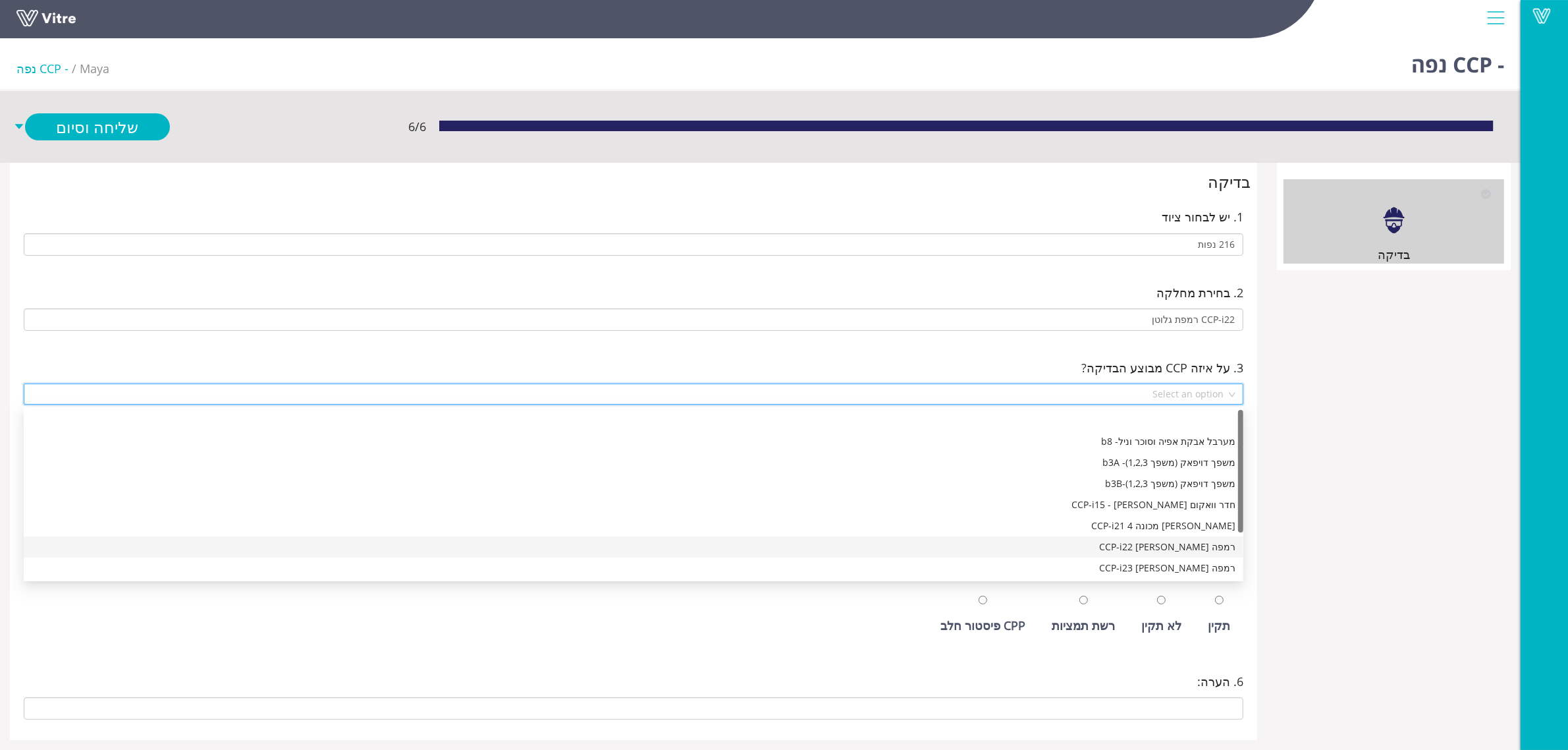
click at [1169, 541] on div "רמפה [PERSON_NAME] CCP-i22" at bounding box center [634, 547] width 1204 height 15
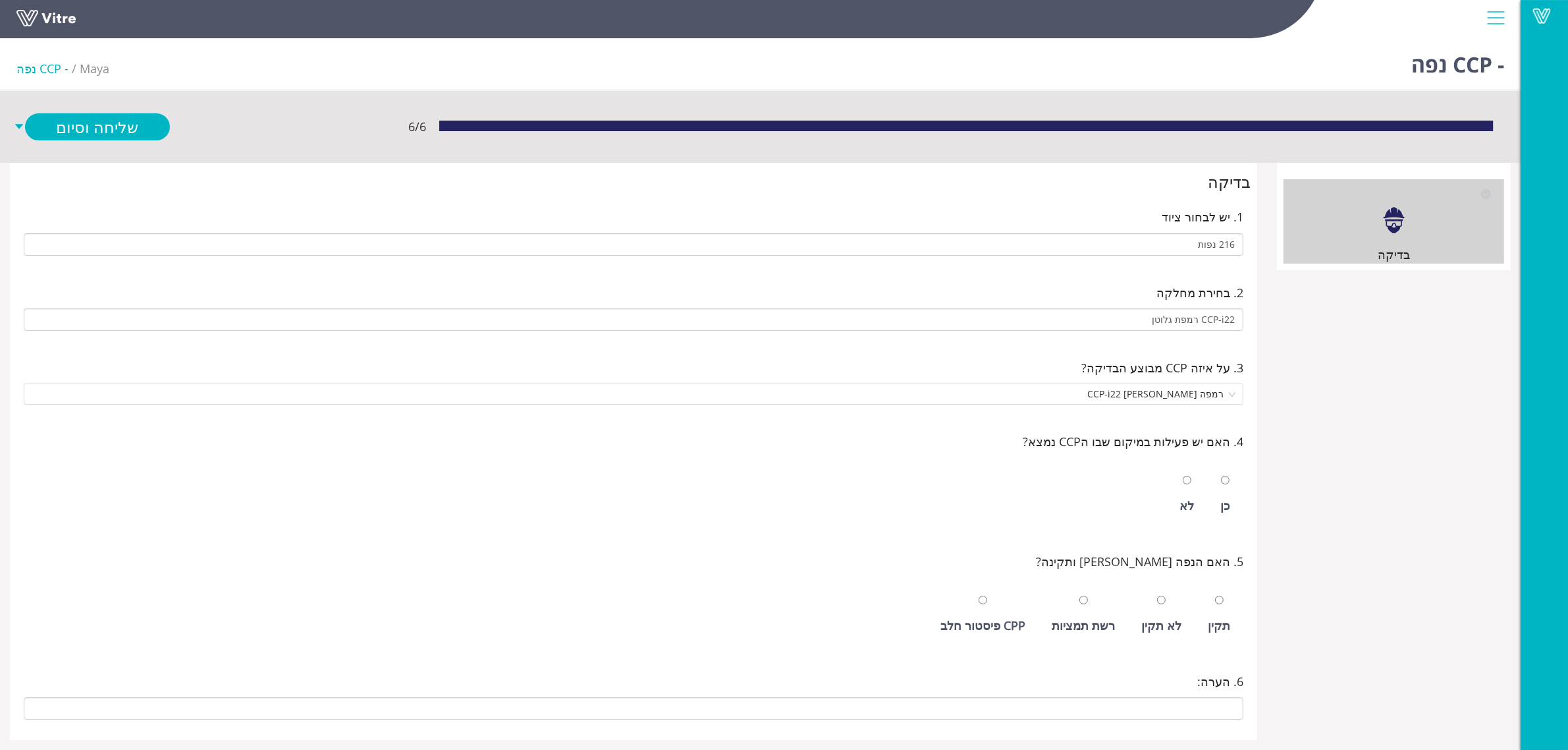
click at [1219, 490] on div "כן" at bounding box center [1225, 494] width 23 height 60
radio input "true"
click at [1214, 629] on div "תקין" at bounding box center [1219, 625] width 23 height 19
radio input "true"
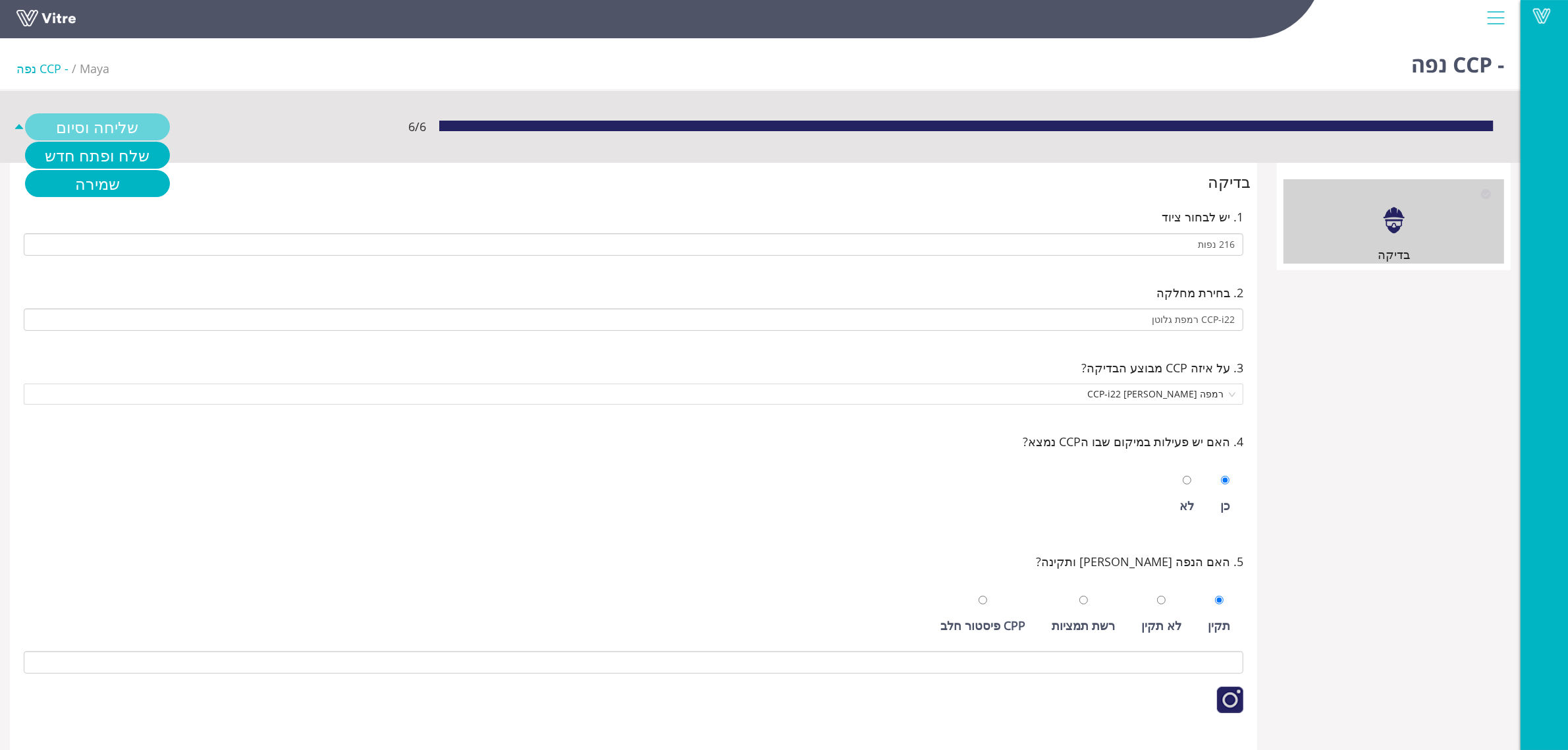
click at [133, 135] on link "שליחה וסיום" at bounding box center [98, 127] width 145 height 27
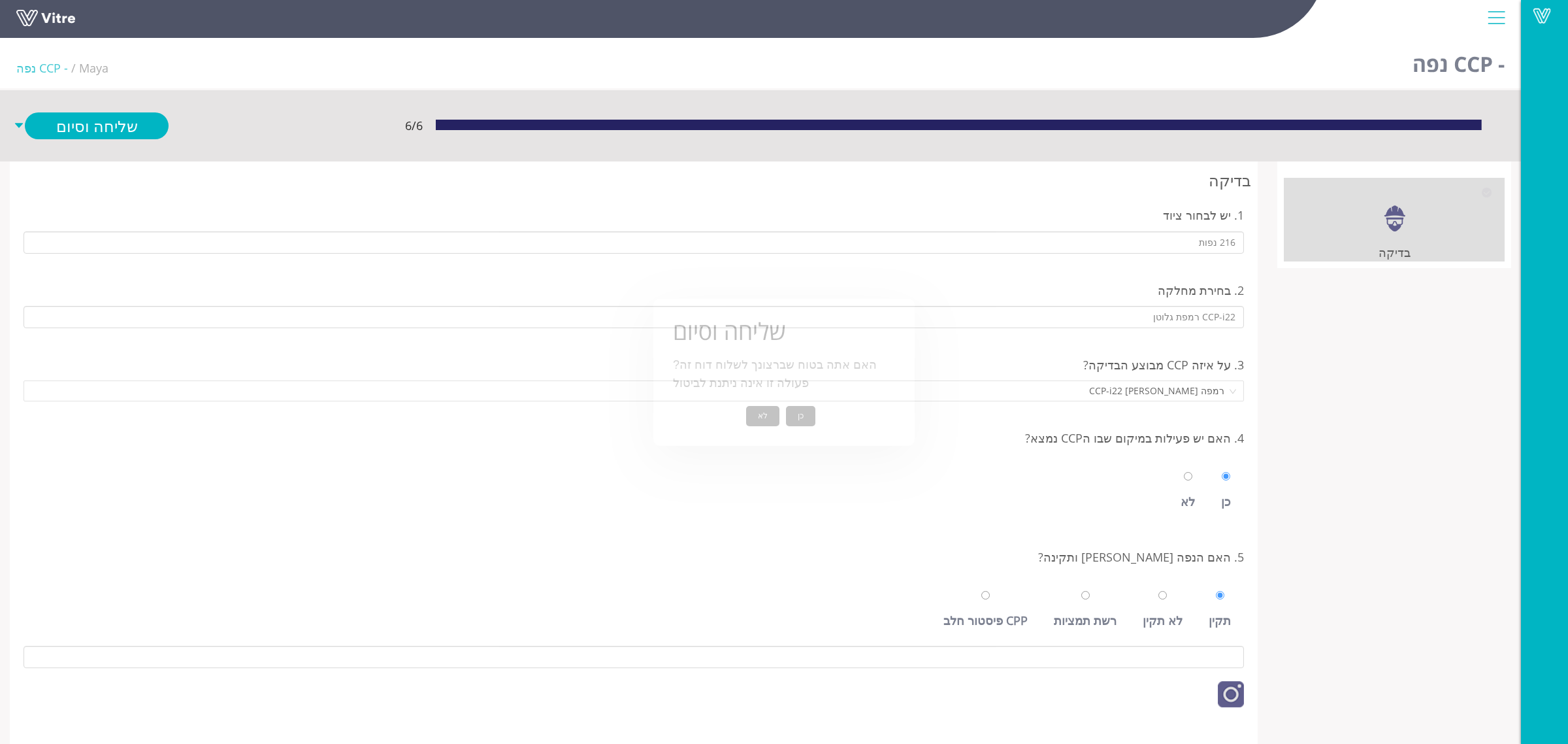
click at [794, 409] on button "כן" at bounding box center [800, 416] width 30 height 20
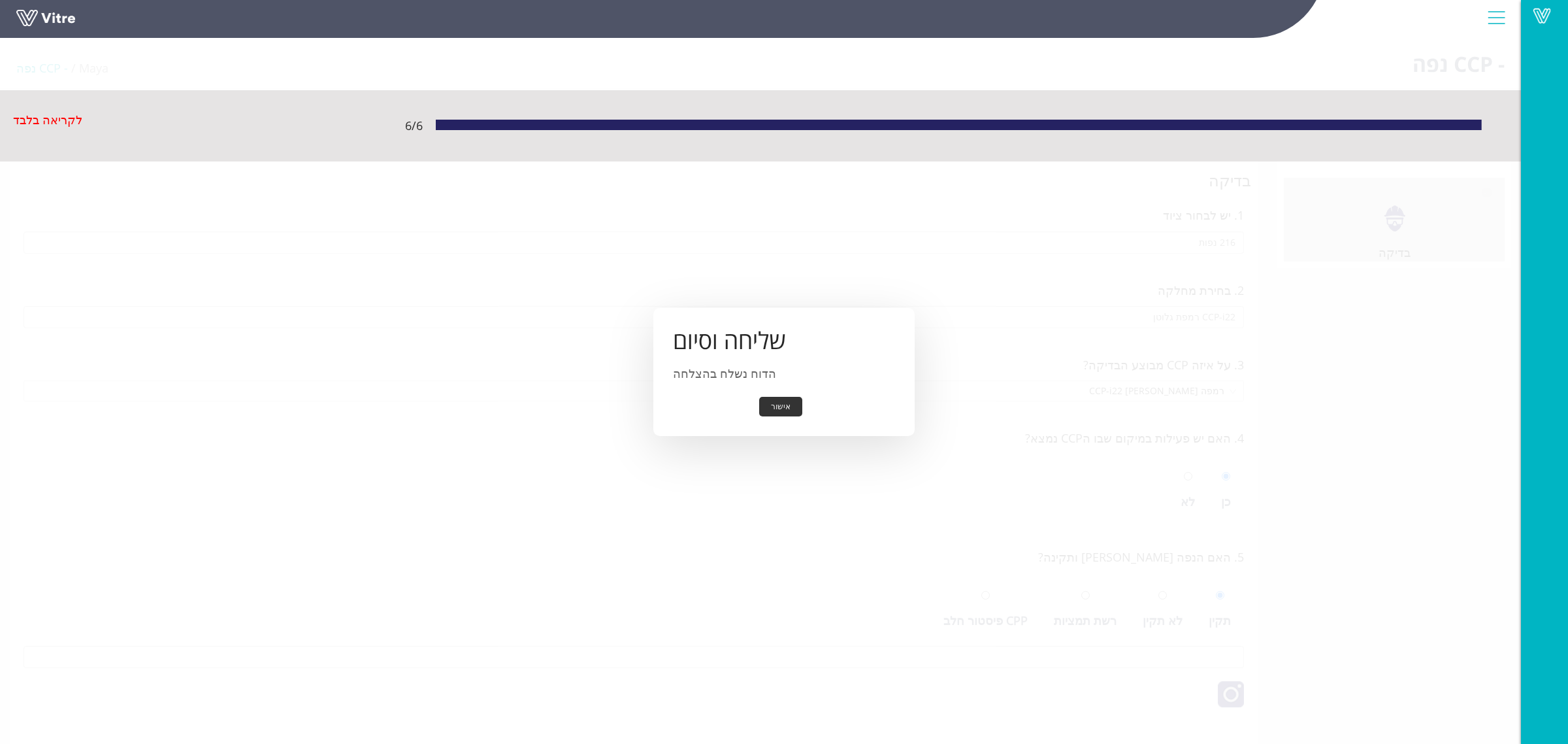
click at [791, 407] on button "אישור" at bounding box center [780, 407] width 43 height 20
